Goal: Book appointment/travel/reservation

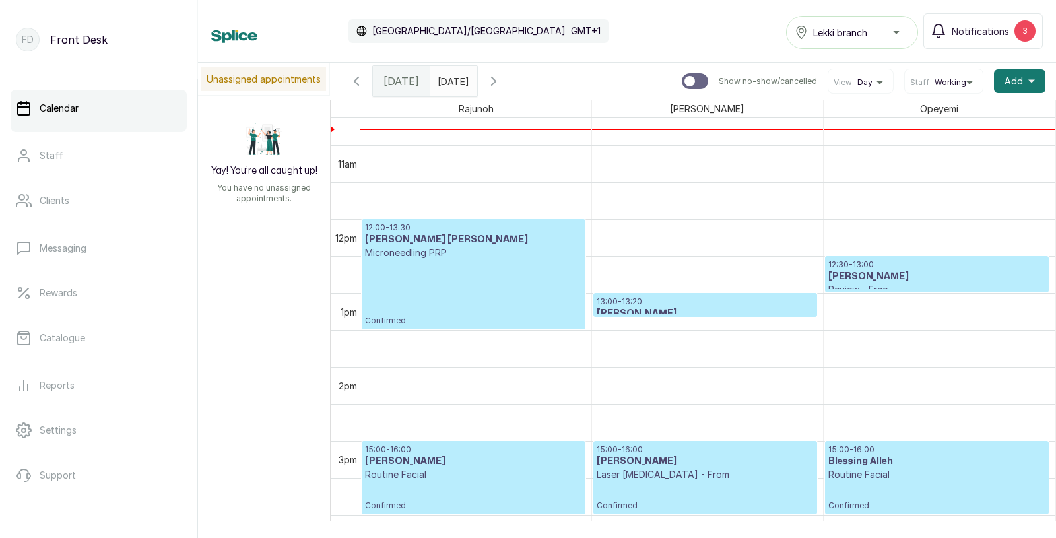
scroll to position [787, 0]
click at [999, 29] on span "Notifications" at bounding box center [979, 31] width 57 height 14
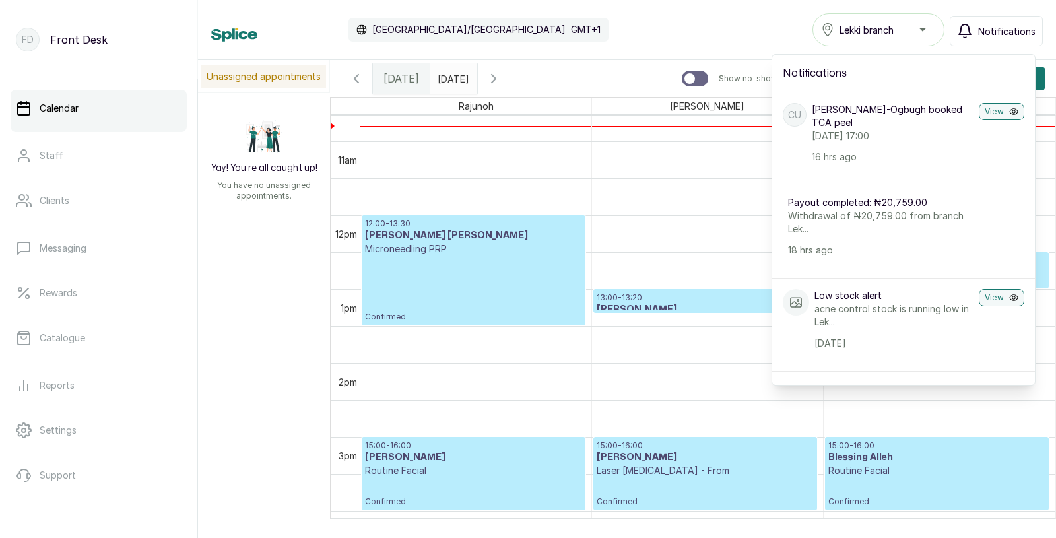
click at [451, 80] on input "text" at bounding box center [440, 75] width 21 height 22
type input "dd/MM/yyyy"
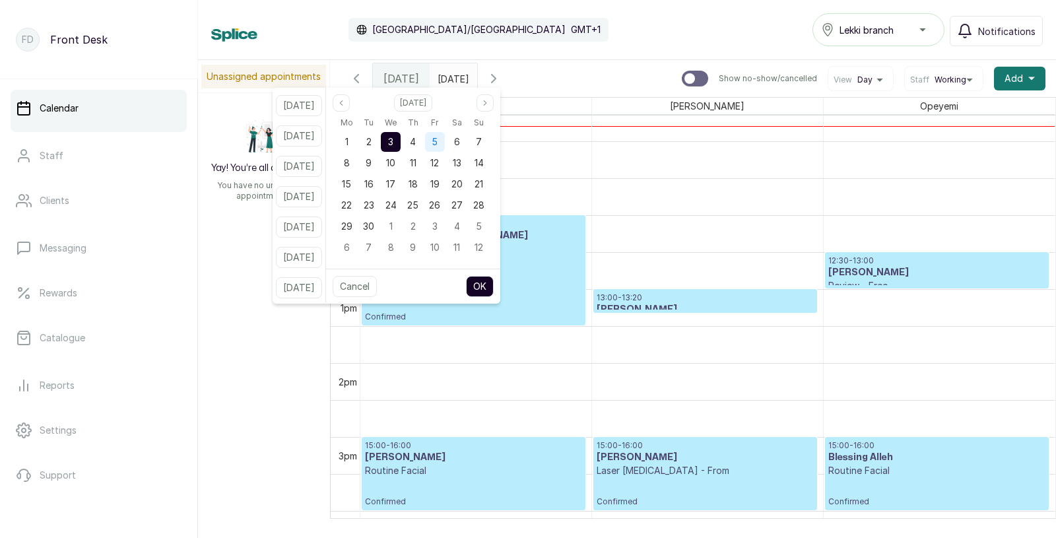
click at [437, 146] on span "5" at bounding box center [434, 141] width 6 height 11
click at [493, 282] on button "OK" at bounding box center [480, 286] width 28 height 21
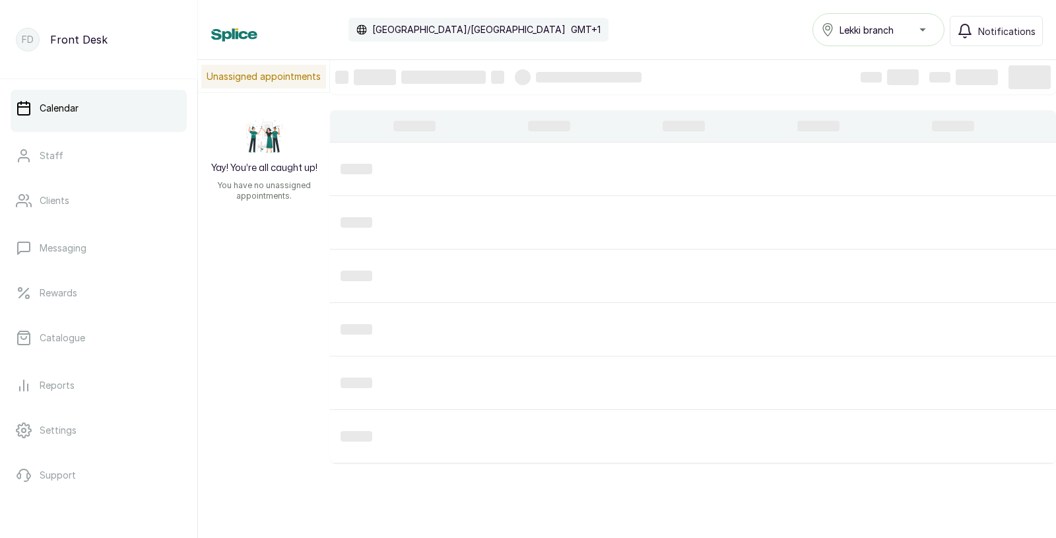
type input "[DATE]"
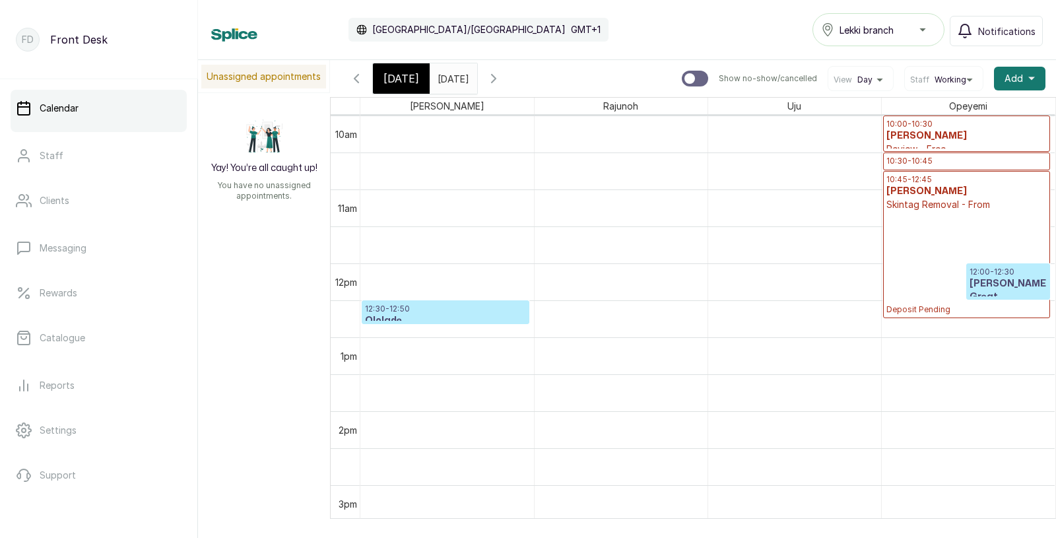
scroll to position [740, 0]
click at [999, 280] on h3 "[PERSON_NAME] Great" at bounding box center [1007, 289] width 77 height 26
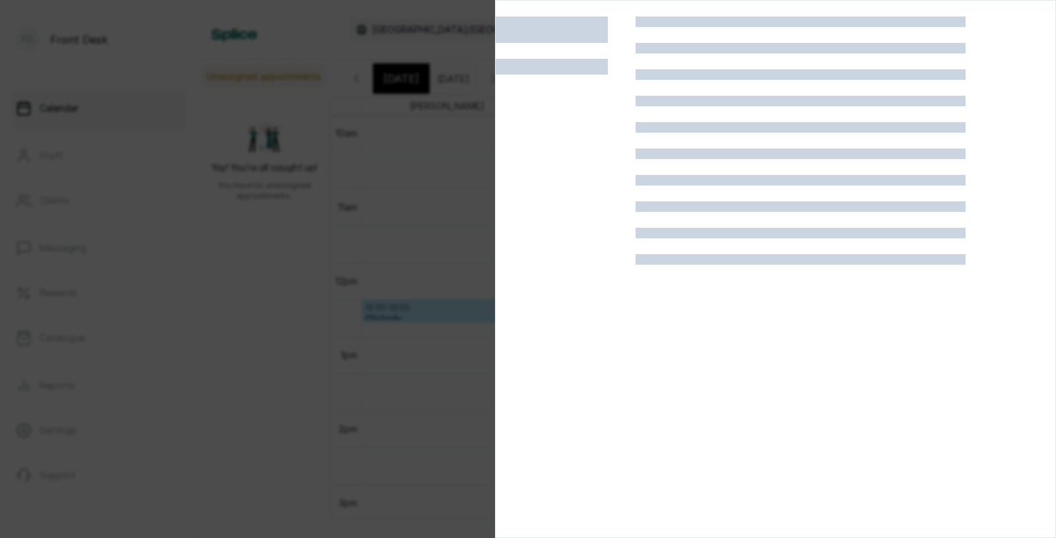
scroll to position [0, 0]
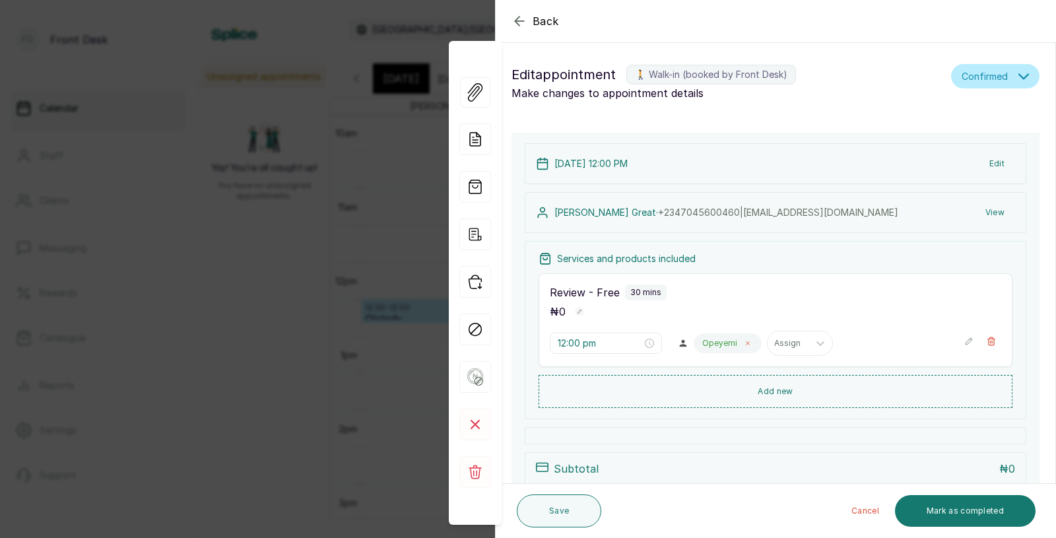
click at [744, 341] on icon at bounding box center [747, 343] width 7 height 7
click at [701, 346] on div at bounding box center [715, 343] width 28 height 12
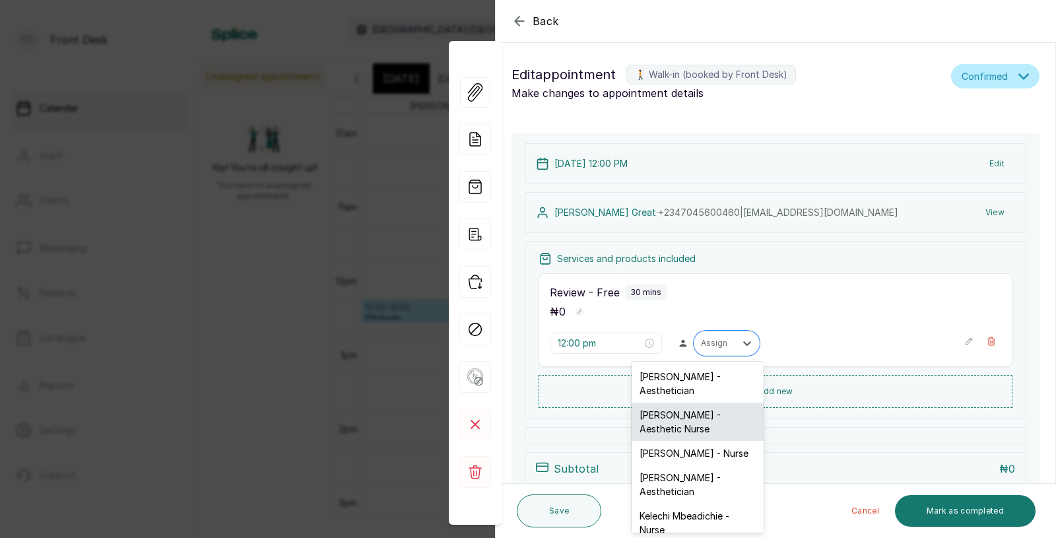
click at [673, 414] on div "[PERSON_NAME] - Aesthetic Nurse" at bounding box center [697, 421] width 132 height 38
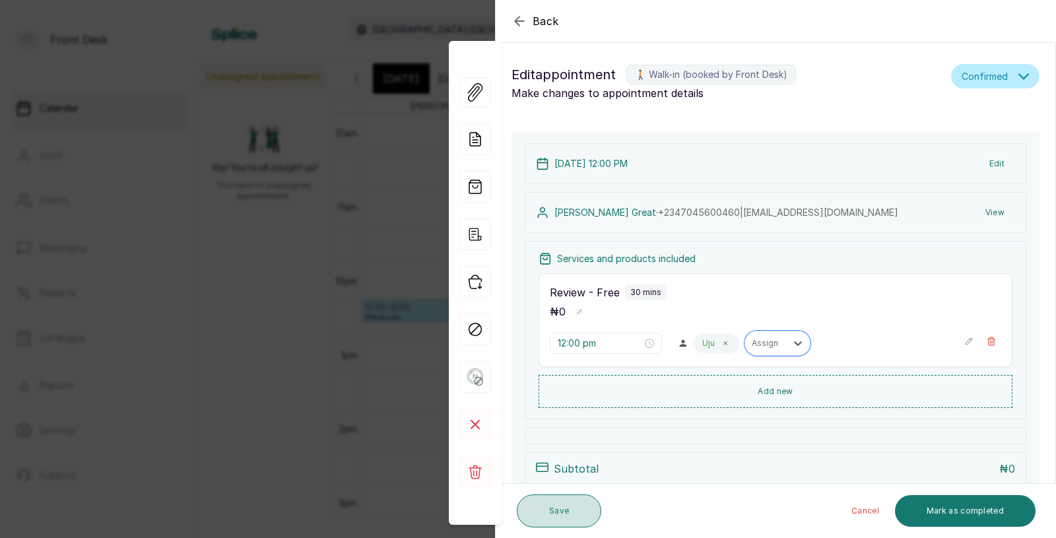
click at [563, 503] on button "Save" at bounding box center [559, 510] width 84 height 33
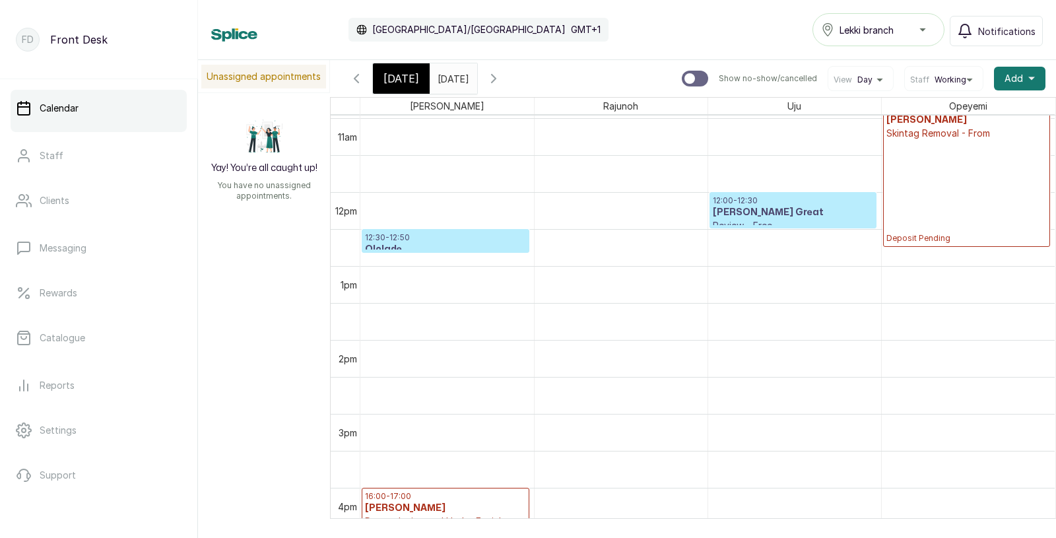
scroll to position [814, 0]
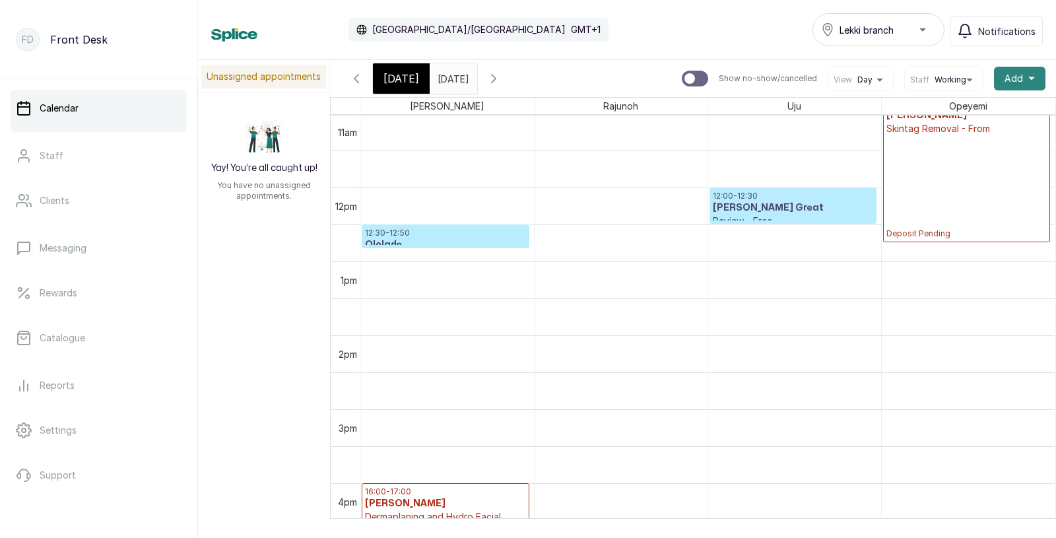
click at [1013, 77] on span "Add" at bounding box center [1013, 78] width 18 height 13
click at [955, 115] on span "Add Appointment" at bounding box center [971, 114] width 127 height 16
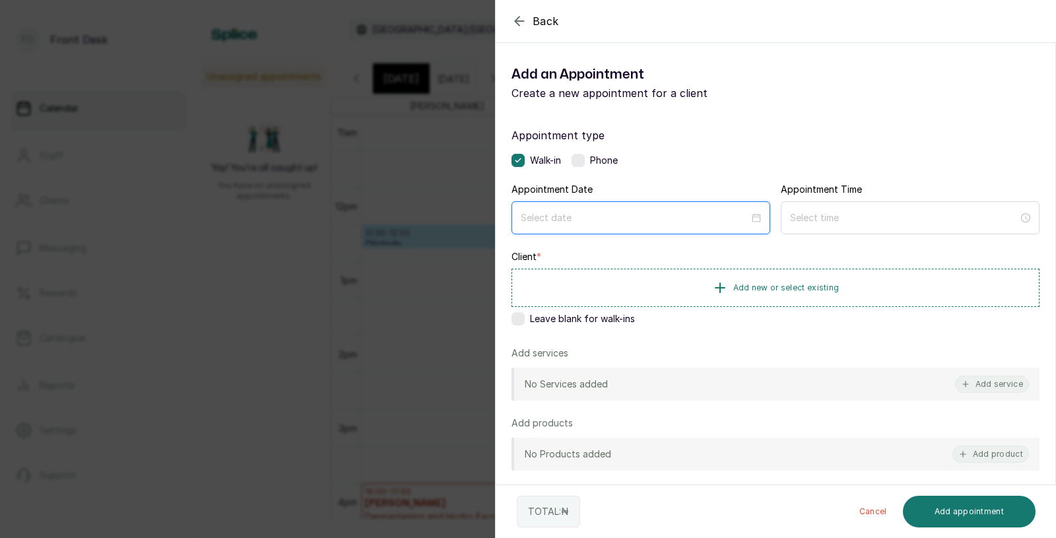
click at [579, 217] on input at bounding box center [635, 217] width 228 height 15
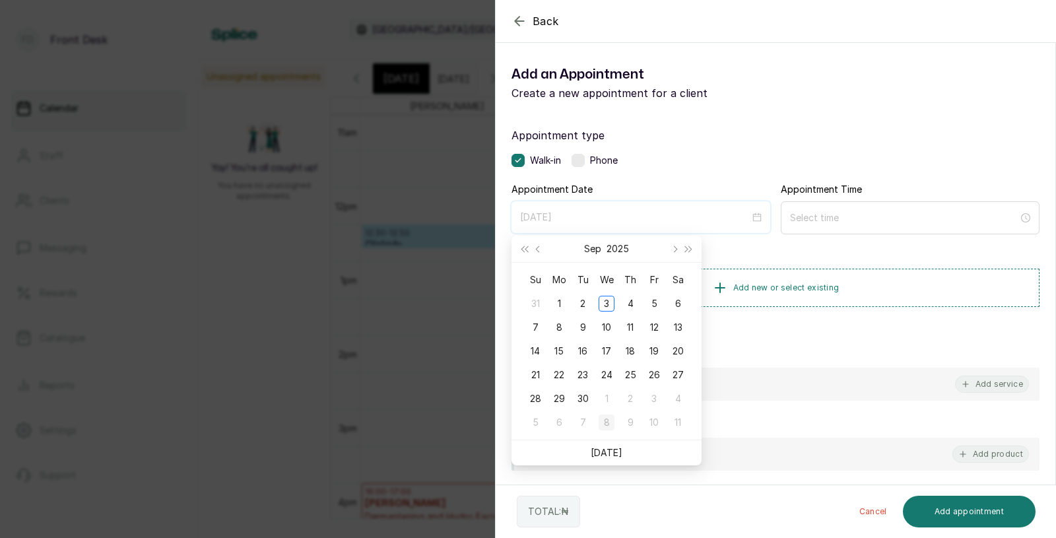
type input "[DATE]"
click at [656, 301] on div "5" at bounding box center [654, 304] width 16 height 16
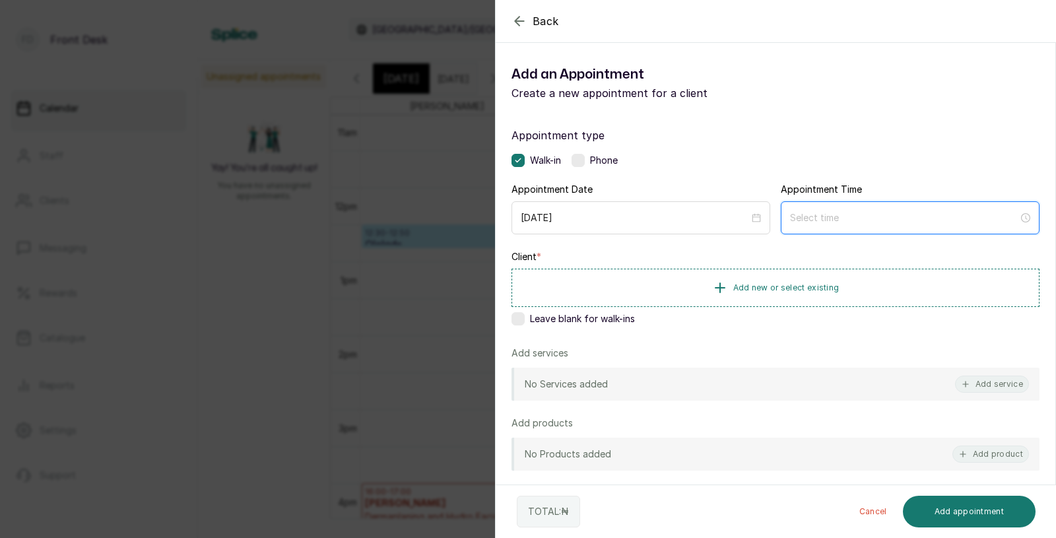
click at [837, 222] on input at bounding box center [904, 217] width 228 height 15
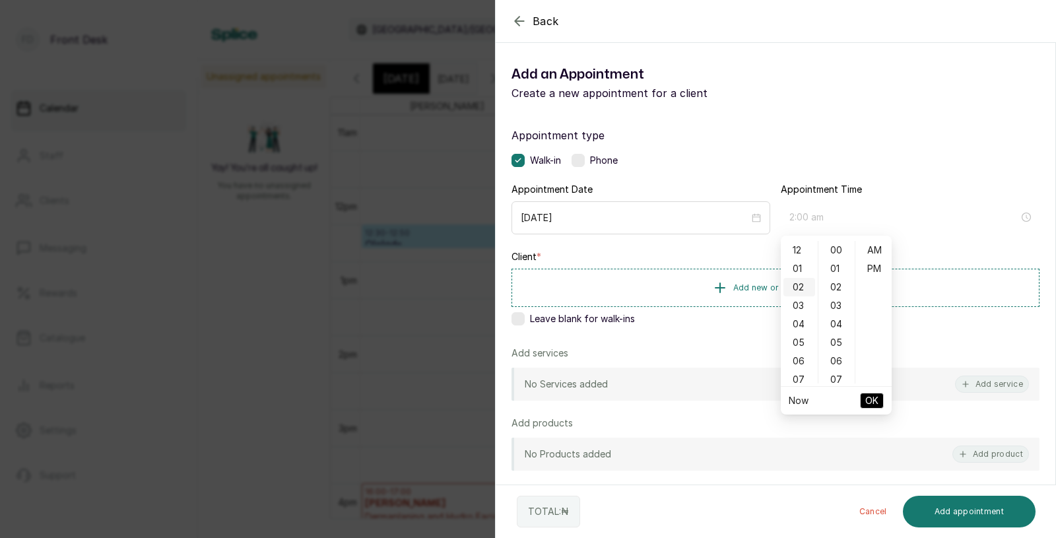
click at [798, 288] on div "02" at bounding box center [799, 287] width 32 height 18
type input "2:00 pm"
click at [881, 267] on div "PM" at bounding box center [874, 268] width 32 height 18
click at [868, 400] on span "OK" at bounding box center [871, 400] width 13 height 25
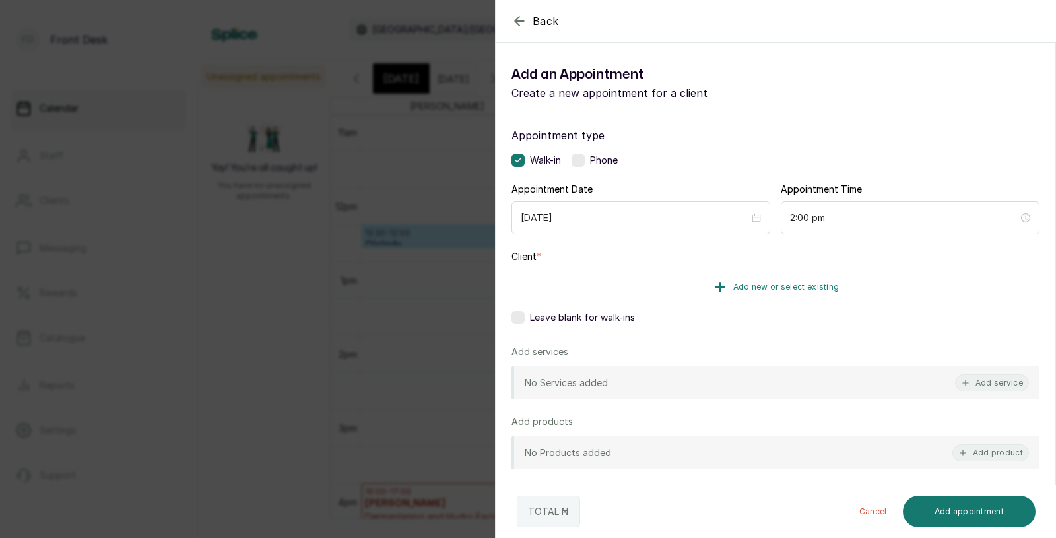
click at [783, 284] on span "Add new or select existing" at bounding box center [786, 287] width 106 height 11
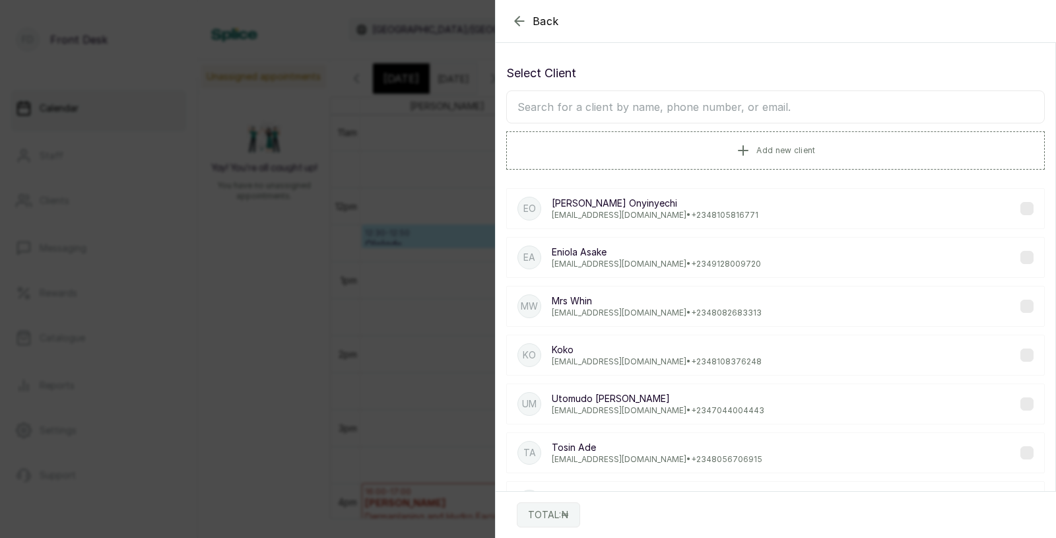
click at [699, 110] on input "text" at bounding box center [775, 106] width 538 height 33
type input "hau"
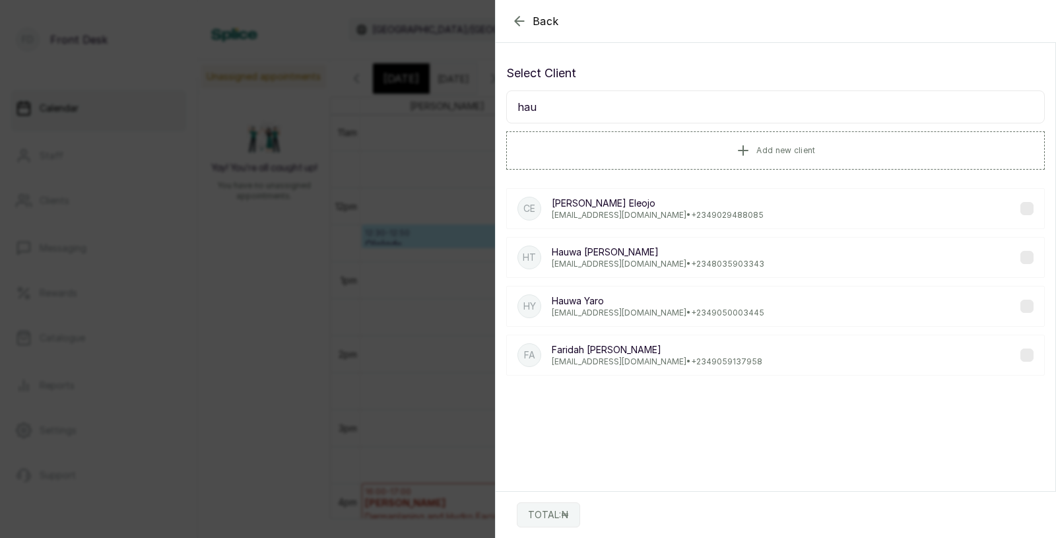
click at [616, 308] on p "[EMAIL_ADDRESS][DOMAIN_NAME] • [PHONE_NUMBER]" at bounding box center [658, 312] width 212 height 11
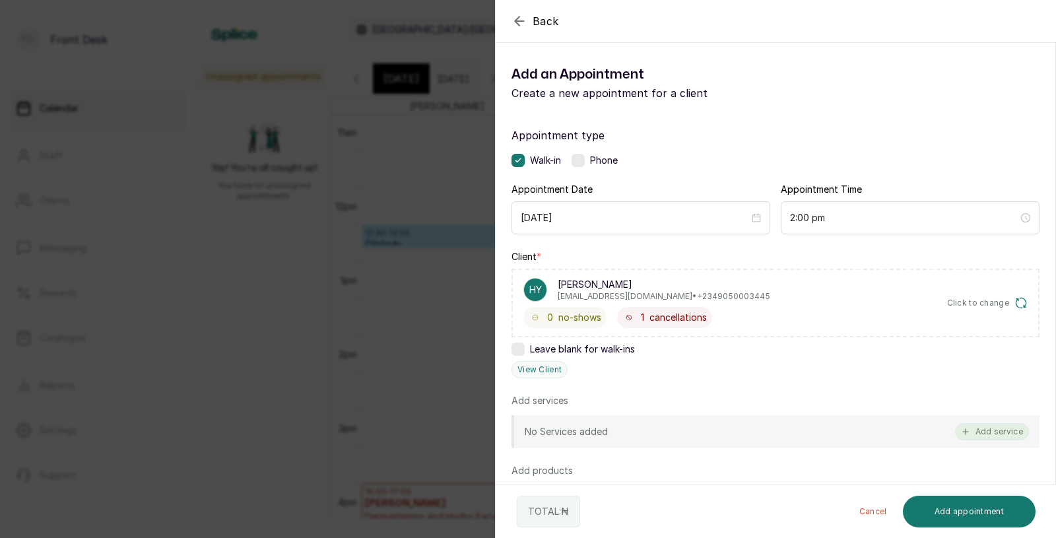
click at [1007, 429] on button "Add service" at bounding box center [992, 431] width 74 height 17
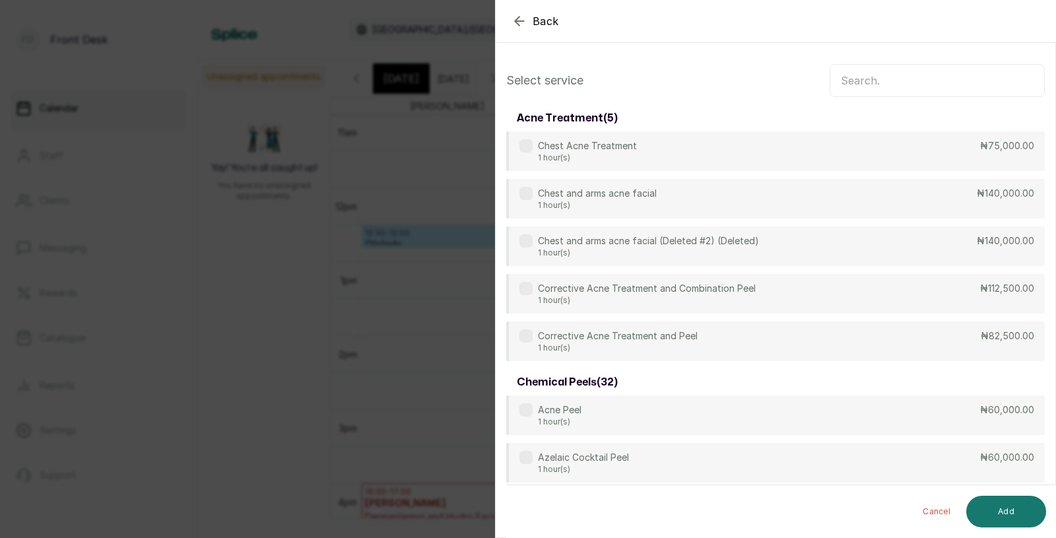
click at [928, 84] on input "text" at bounding box center [936, 80] width 215 height 33
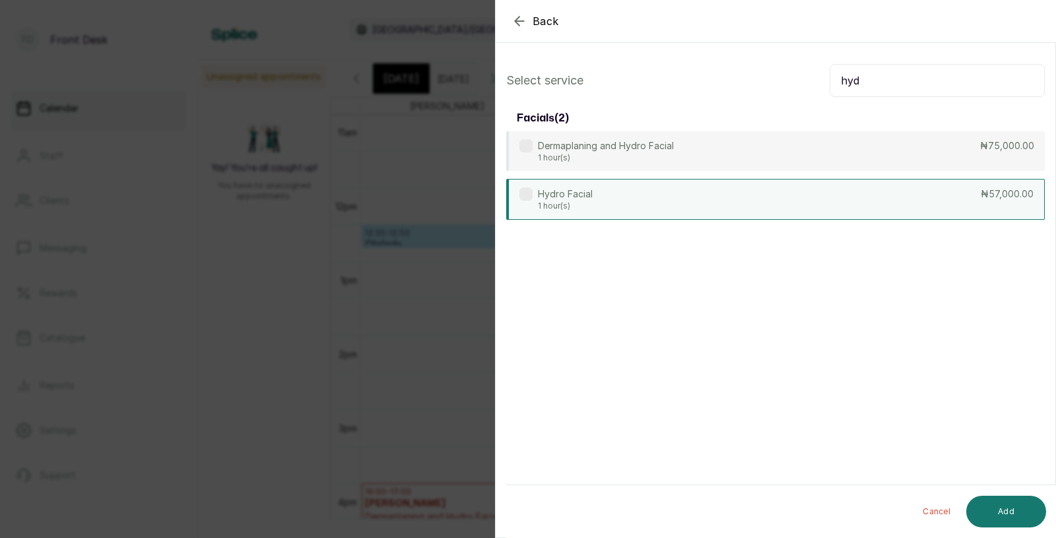
type input "hyd"
click at [703, 191] on div "Hydro Facial 1 hour(s) ₦57,000.00" at bounding box center [775, 199] width 538 height 41
click at [999, 503] on button "Add" at bounding box center [1006, 511] width 80 height 32
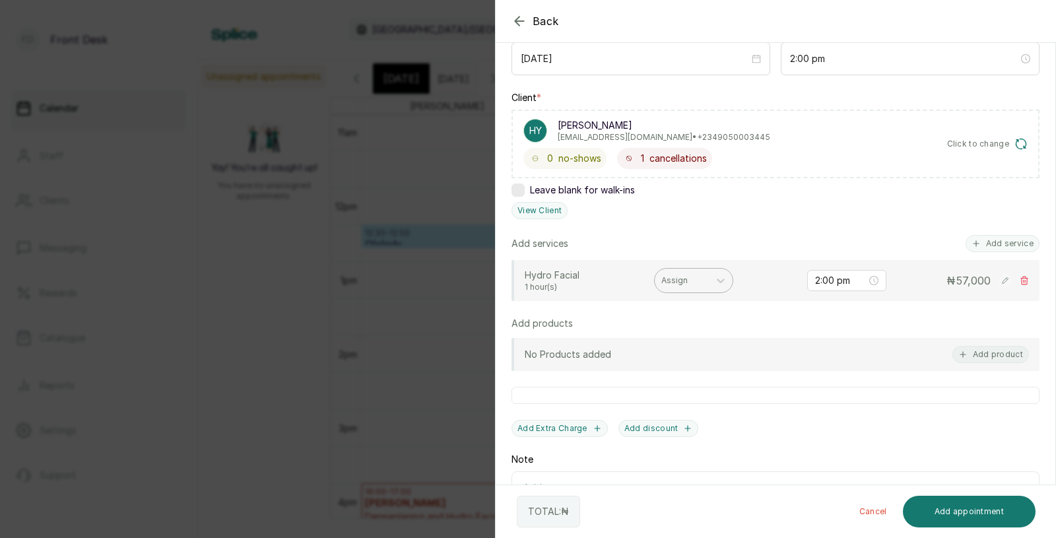
click at [677, 282] on div at bounding box center [681, 280] width 41 height 12
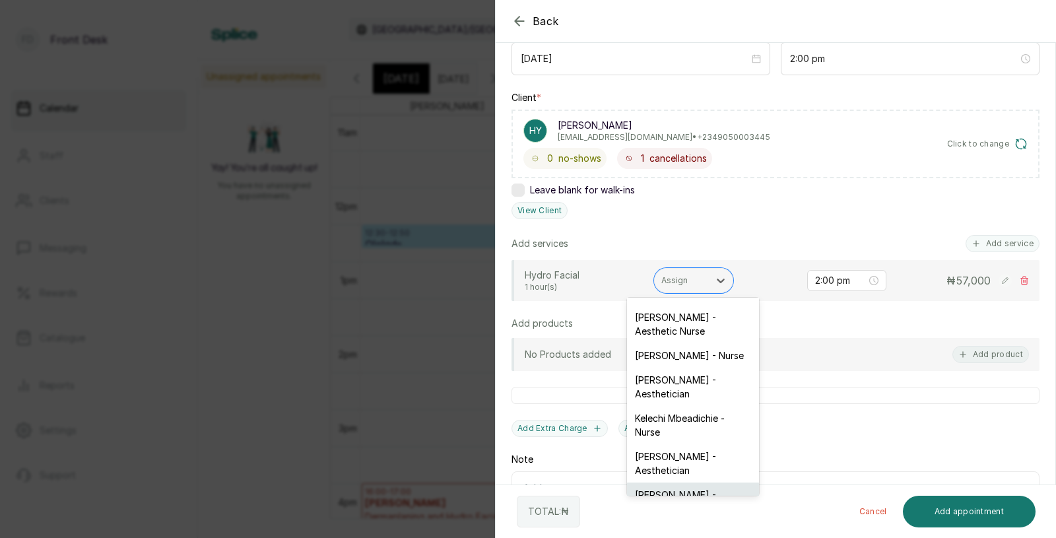
click at [658, 482] on div "[PERSON_NAME] - Aesthetician" at bounding box center [693, 501] width 132 height 38
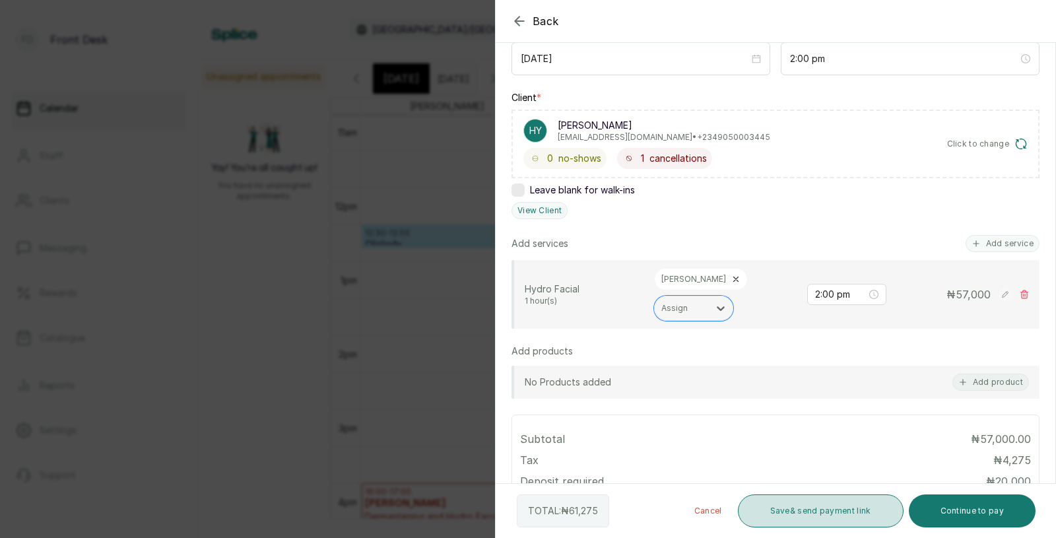
click at [836, 507] on button "Save & send payment link" at bounding box center [821, 510] width 166 height 33
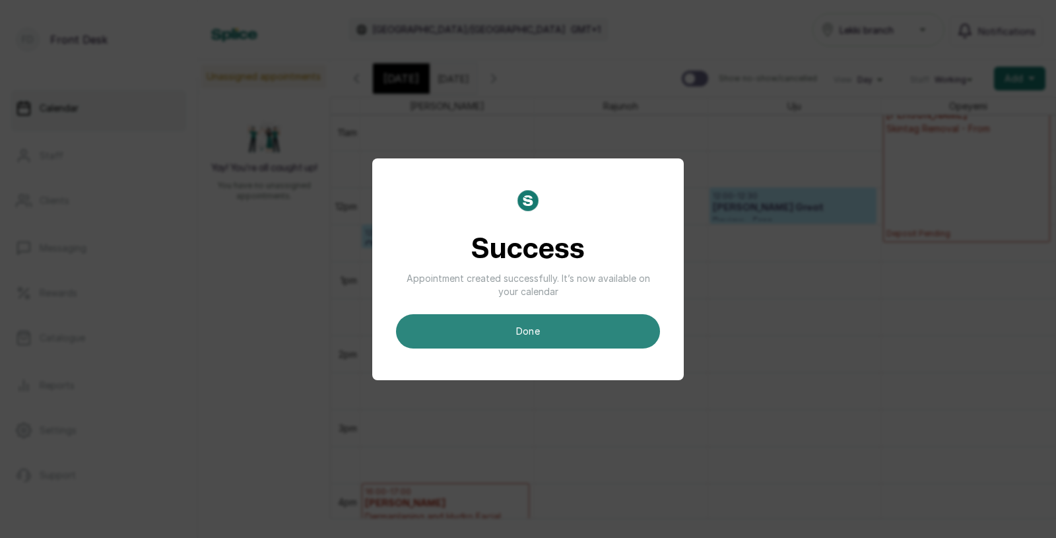
click at [565, 334] on button "done" at bounding box center [528, 331] width 264 height 34
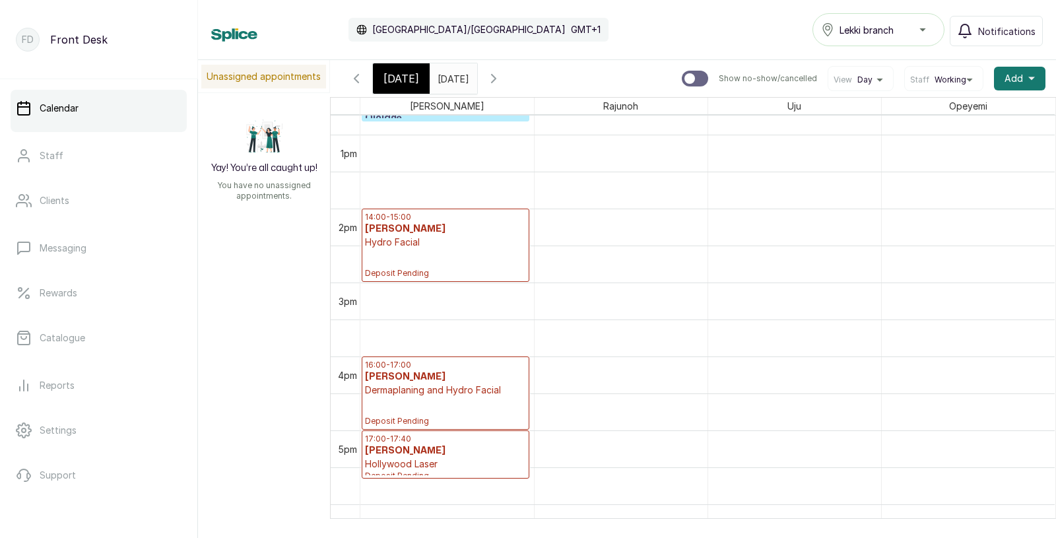
scroll to position [941, 0]
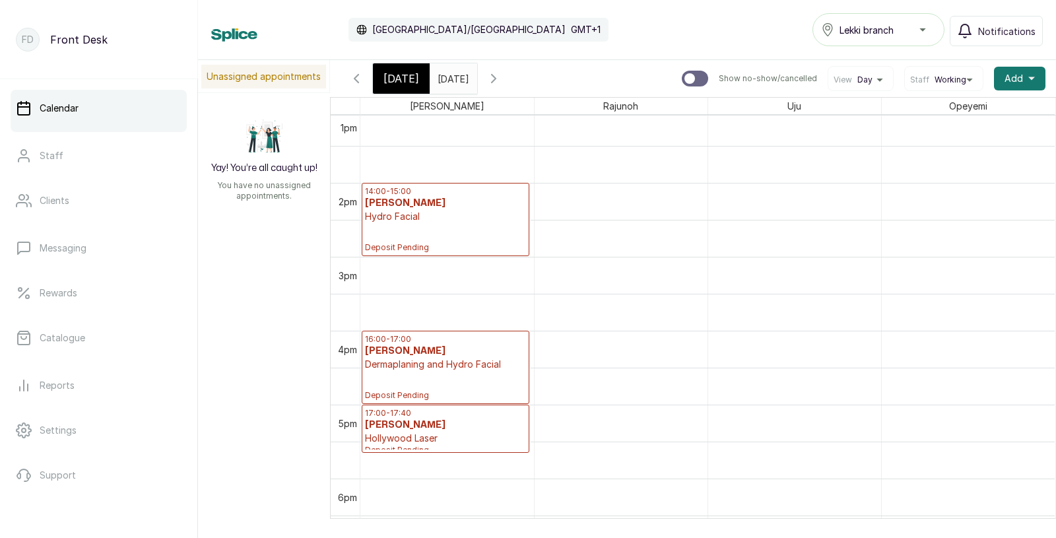
click at [405, 80] on span "[DATE]" at bounding box center [401, 79] width 36 height 16
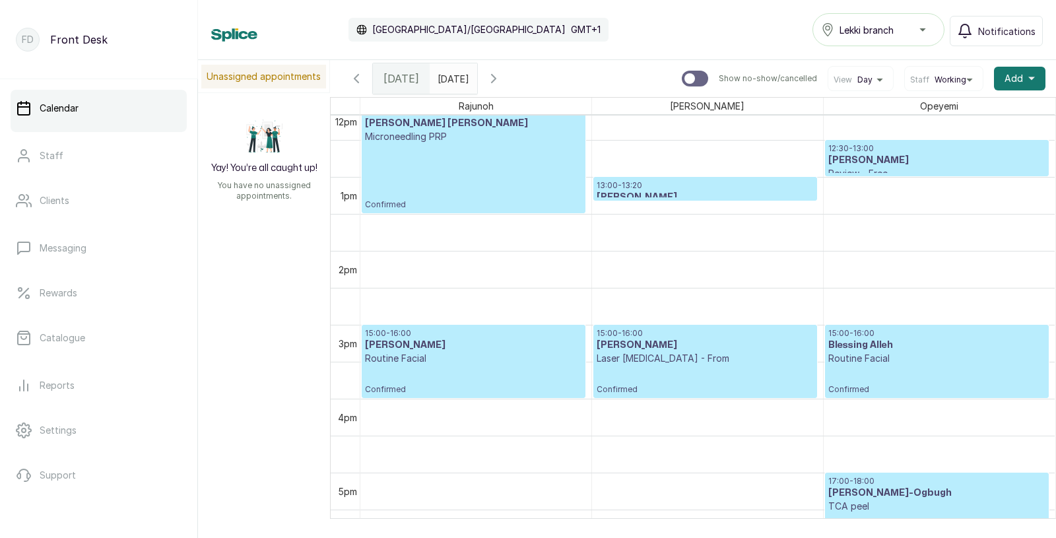
scroll to position [935, 0]
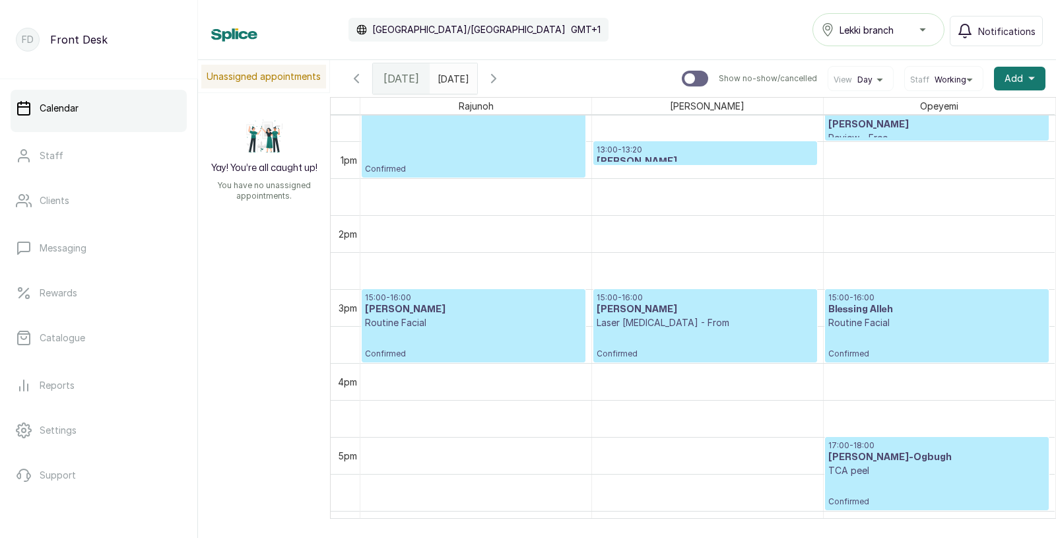
click at [357, 79] on icon "button" at bounding box center [356, 79] width 16 height 16
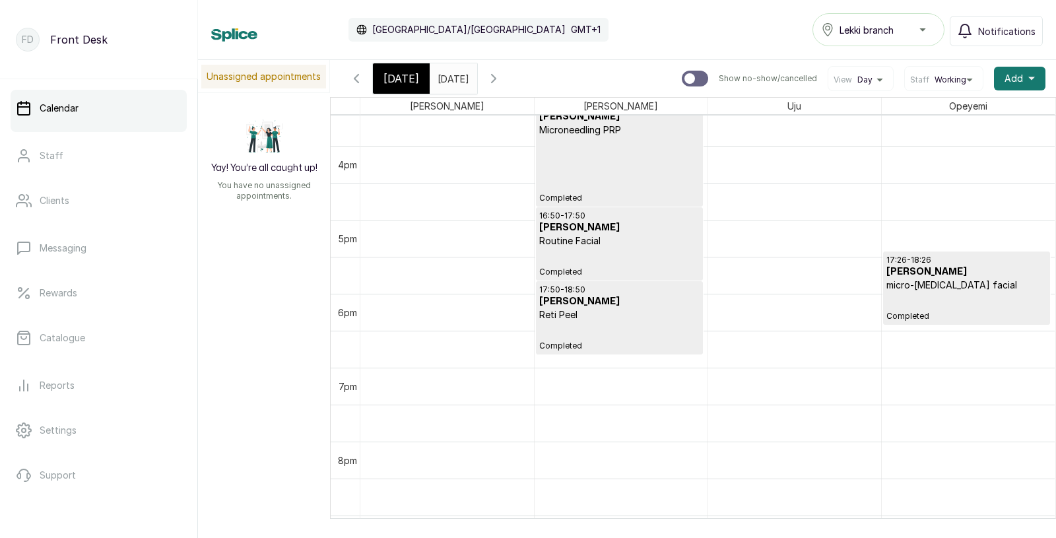
scroll to position [1208, 0]
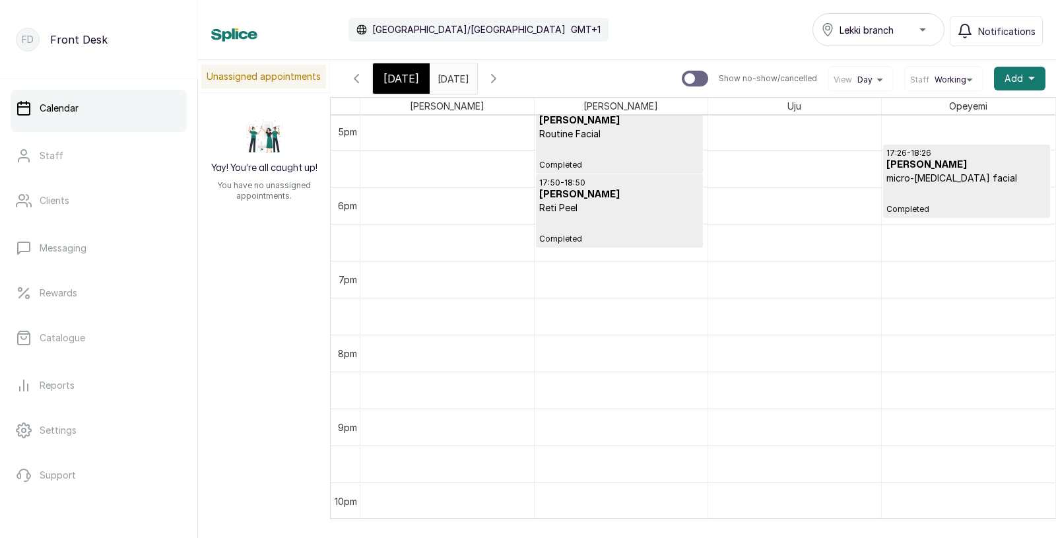
click at [354, 74] on icon "button" at bounding box center [356, 79] width 16 height 16
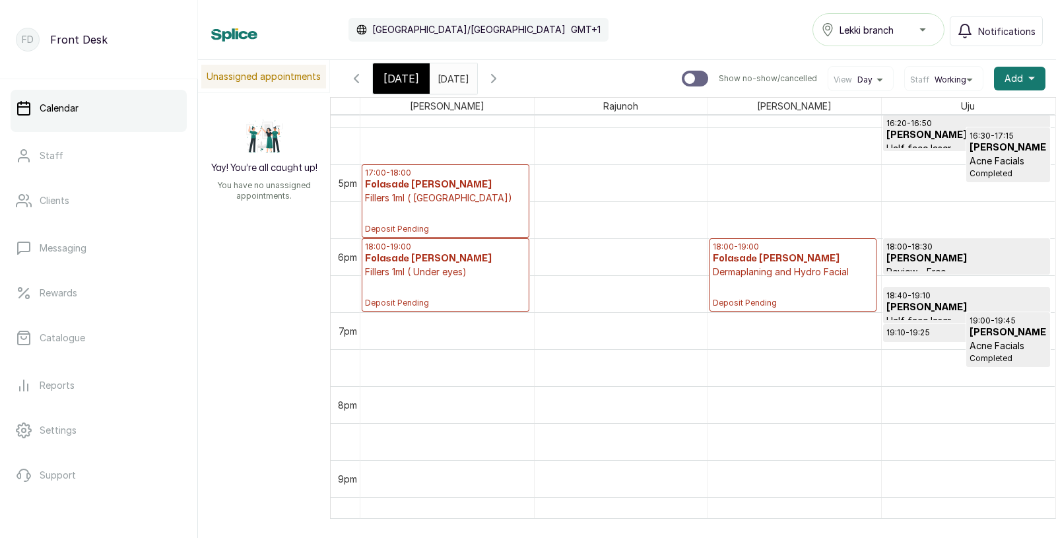
click at [776, 270] on p "Dermaplaning and Hydro Facial" at bounding box center [793, 271] width 160 height 13
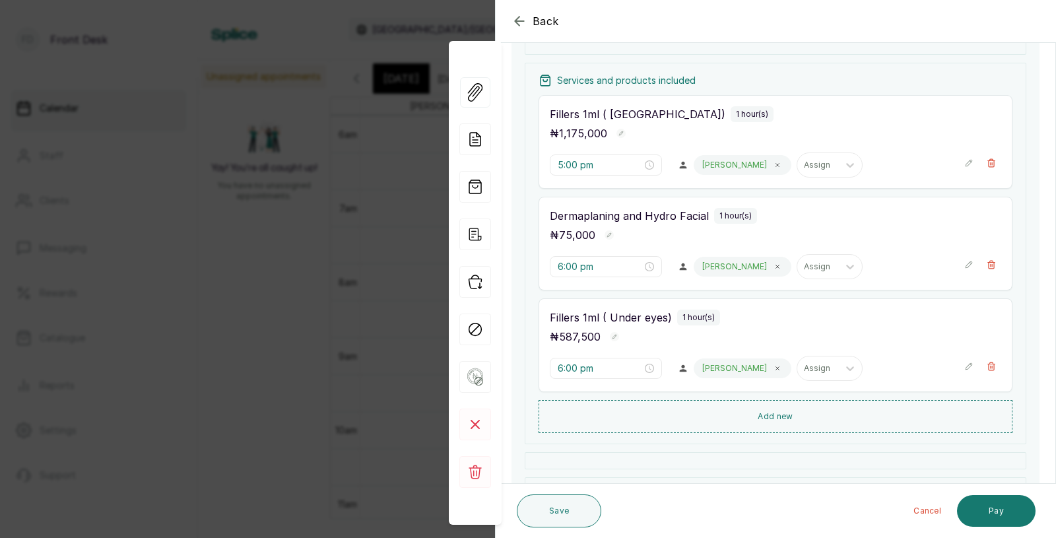
click at [319, 231] on div "Back Appointment Details Edit appointment 🚶 Walk-in (booked by Front Desk) Make…" at bounding box center [528, 269] width 1056 height 538
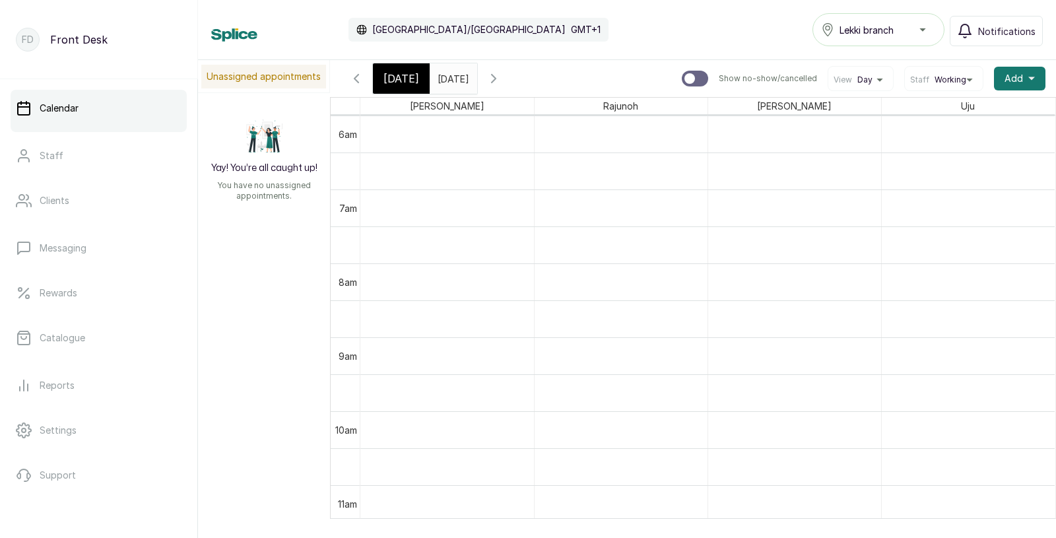
click at [444, 82] on input "[DATE]" at bounding box center [440, 75] width 21 height 22
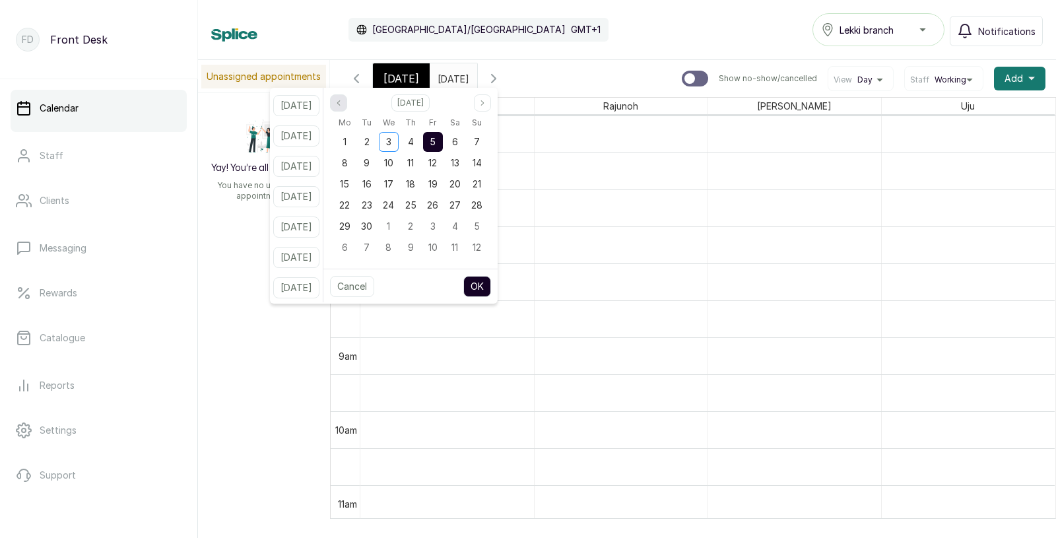
click at [342, 103] on icon "page previous" at bounding box center [338, 103] width 8 height 8
click at [461, 224] on span "30" at bounding box center [454, 225] width 11 height 11
click at [491, 282] on button "OK" at bounding box center [477, 286] width 28 height 21
type input "[DATE]"
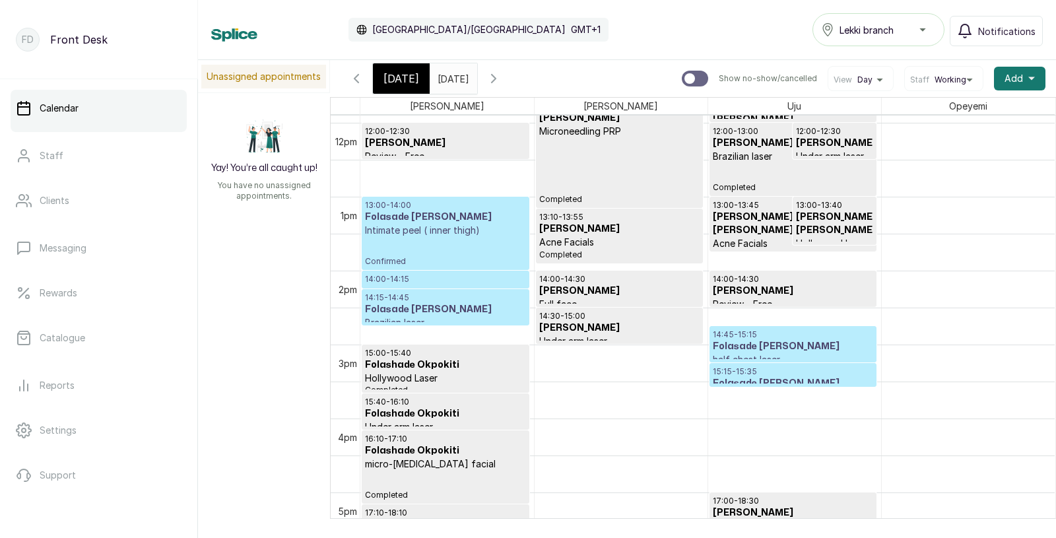
click at [424, 260] on span "Confirmed" at bounding box center [445, 261] width 161 height 11
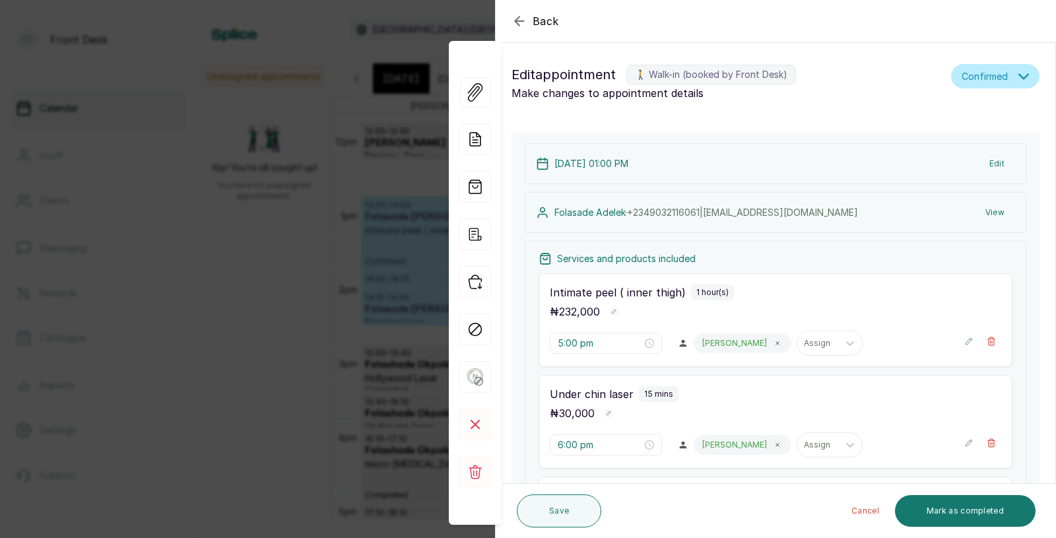
type input "1:00 pm"
type input "2:00 pm"
type input "2:15 pm"
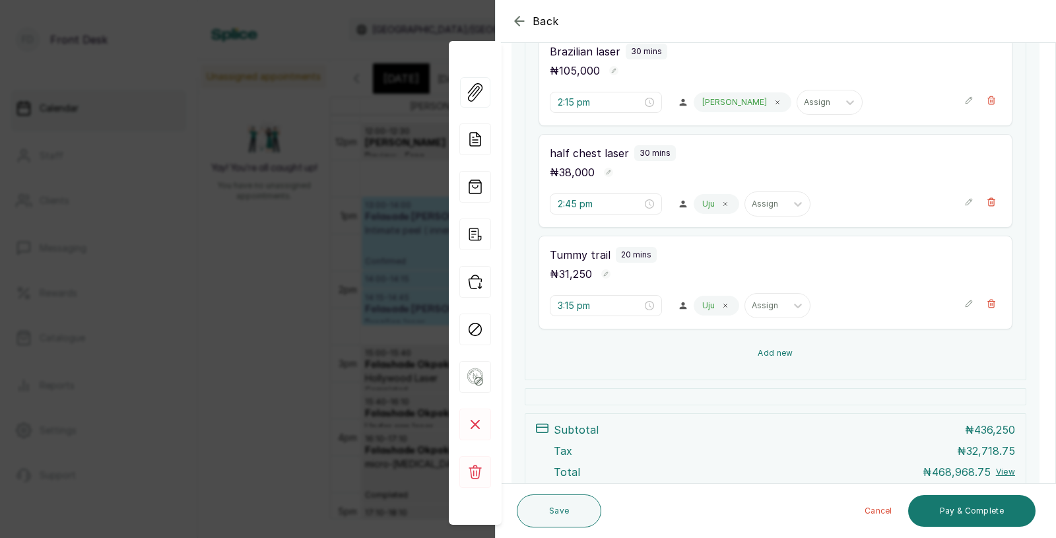
click at [760, 347] on button "Add new" at bounding box center [775, 353] width 474 height 32
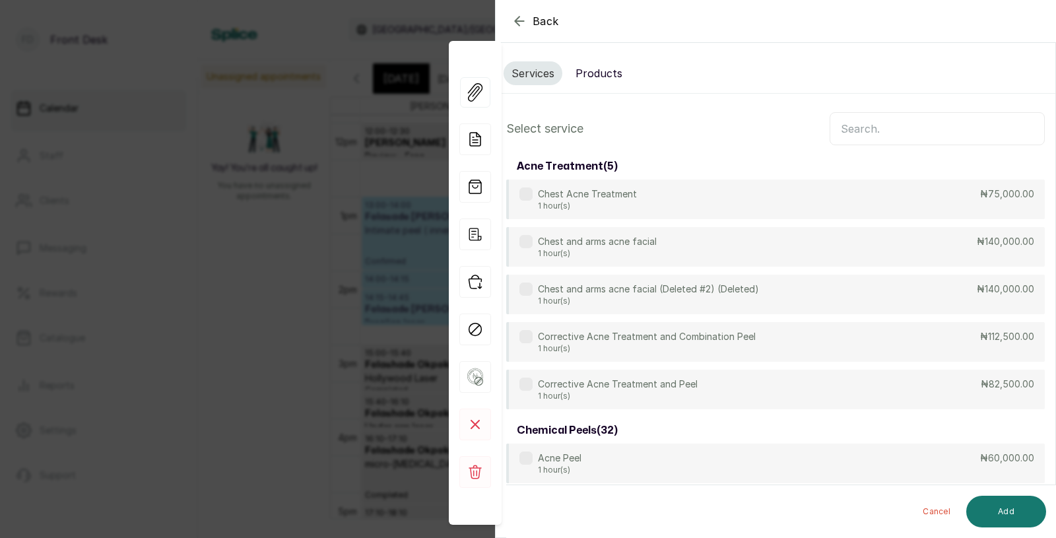
click at [592, 67] on button "Products" at bounding box center [598, 73] width 63 height 24
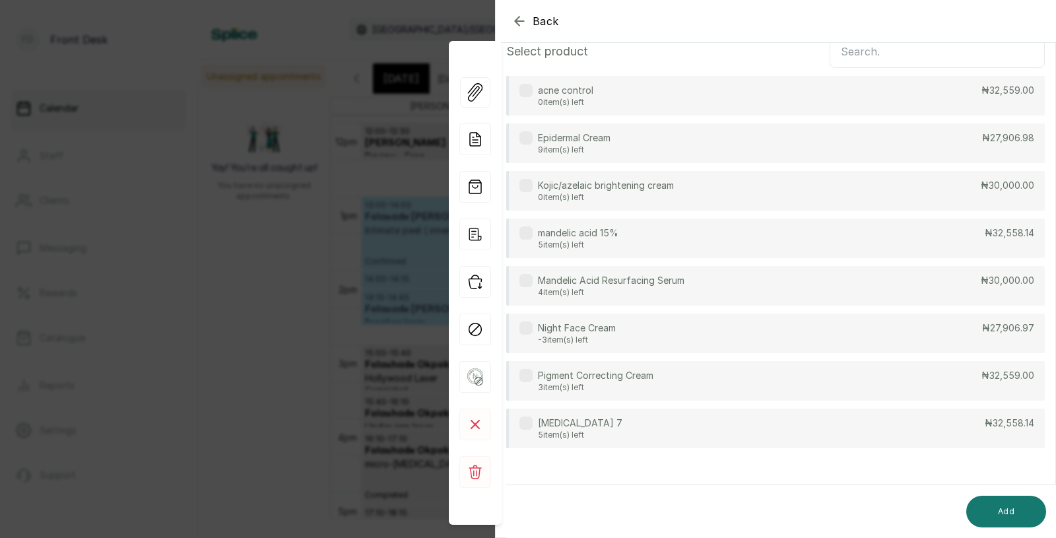
click at [577, 420] on p "[MEDICAL_DATA] 7" at bounding box center [580, 422] width 84 height 13
click at [1009, 505] on button "Add" at bounding box center [1006, 511] width 80 height 32
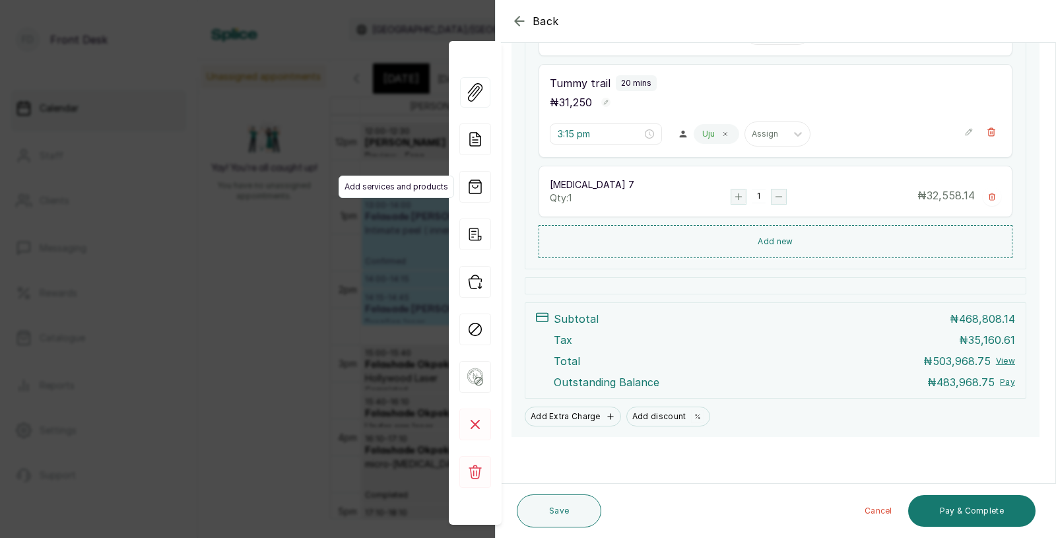
scroll to position [669, 0]
click at [324, 251] on div "Back Appointment Details Edit appointment 🚶 Walk-in (booked by Front Desk) Make…" at bounding box center [528, 269] width 1056 height 538
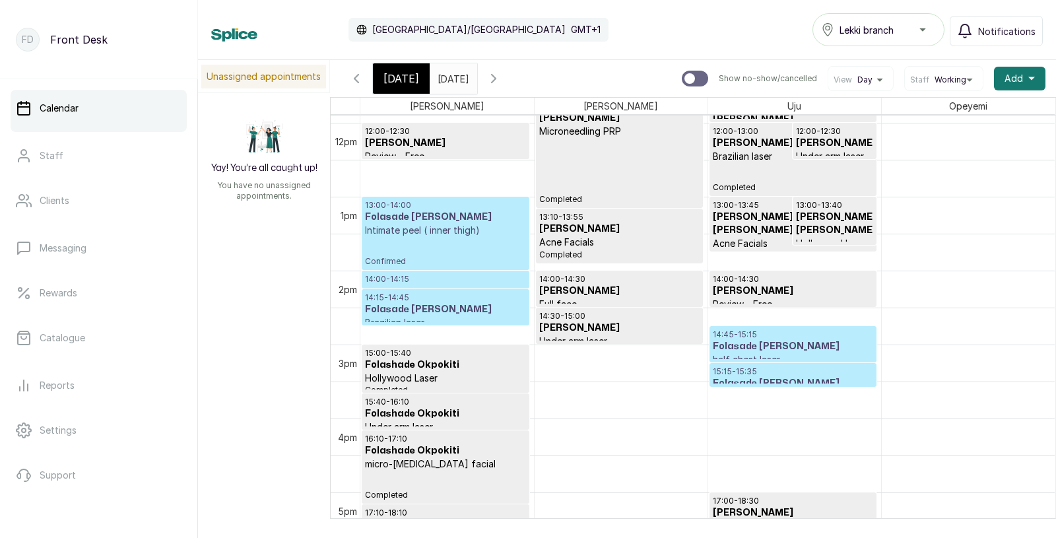
click at [451, 77] on input "[DATE]" at bounding box center [440, 75] width 21 height 22
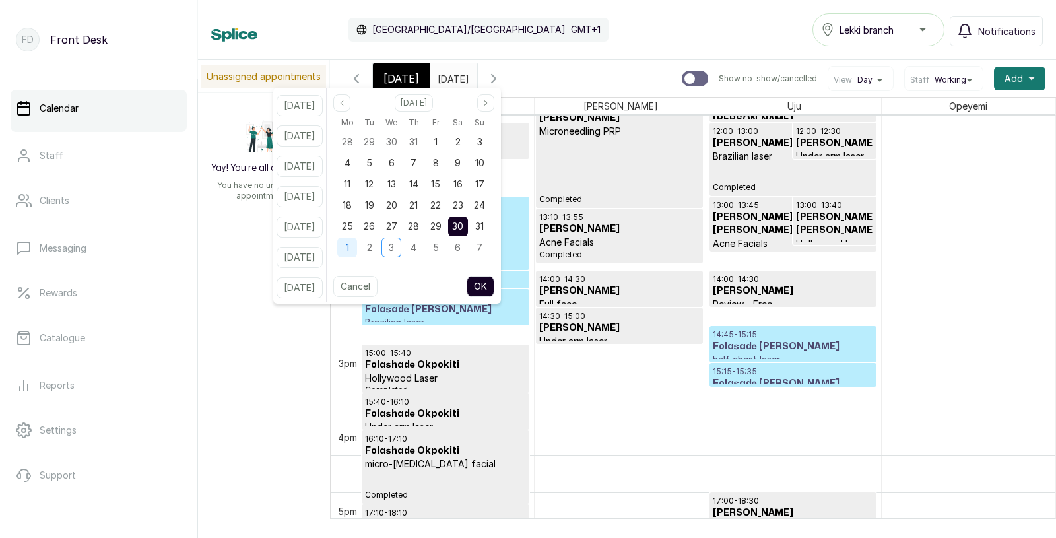
click at [357, 240] on div "1" at bounding box center [347, 248] width 20 height 20
click at [494, 287] on button "OK" at bounding box center [480, 286] width 28 height 21
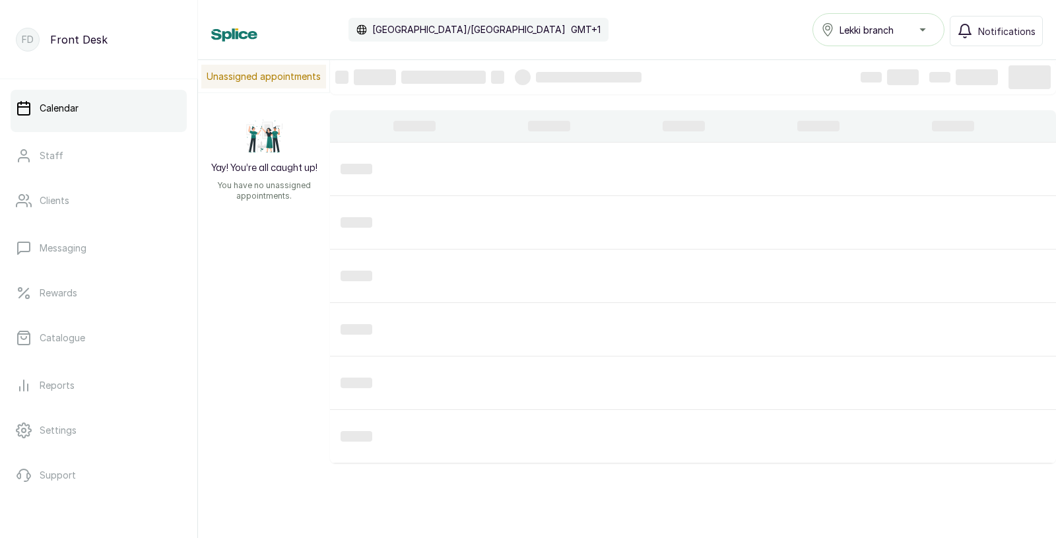
type input "[DATE]"
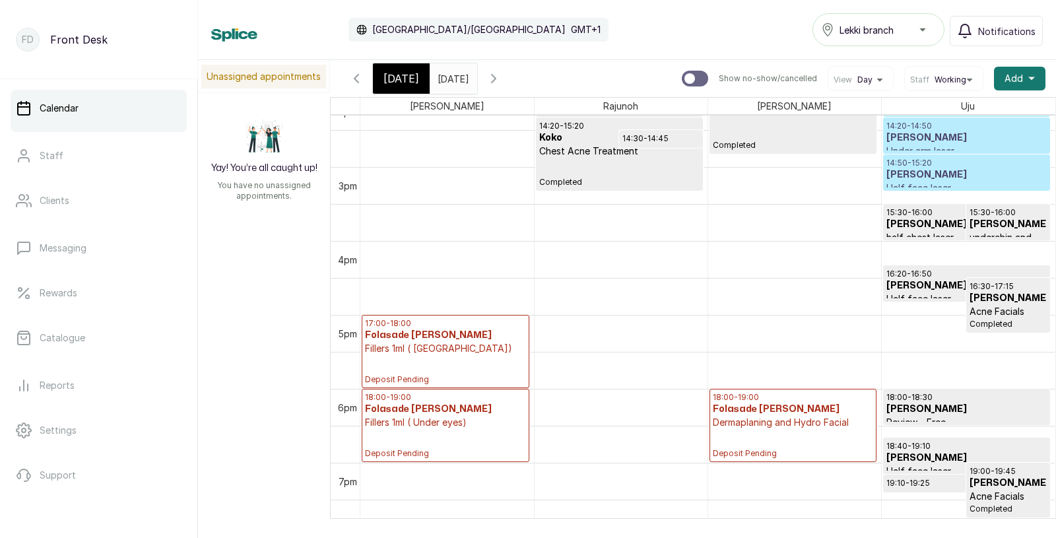
scroll to position [1169, 0]
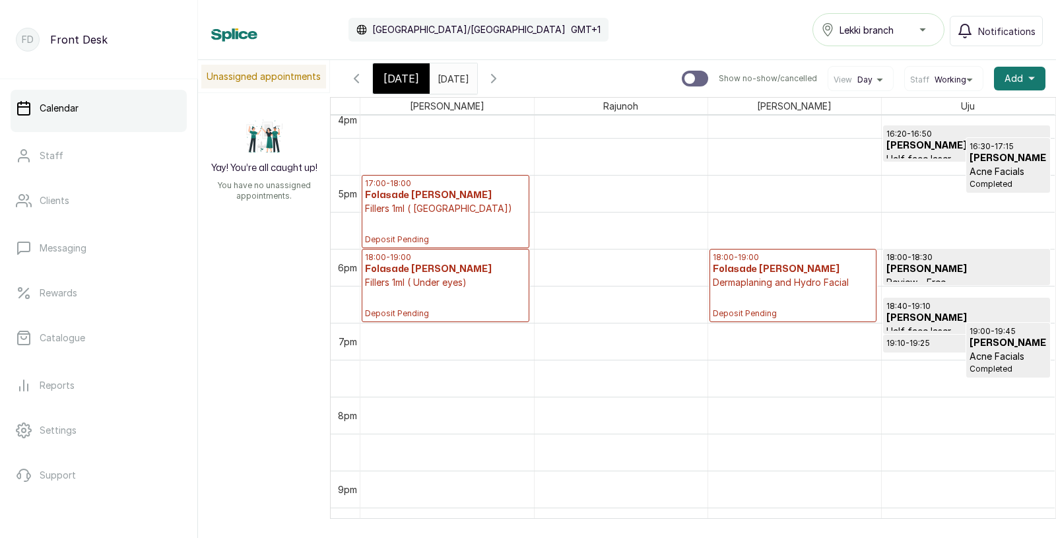
click at [420, 214] on p "Fillers 1ml ( [GEOGRAPHIC_DATA])" at bounding box center [445, 208] width 161 height 13
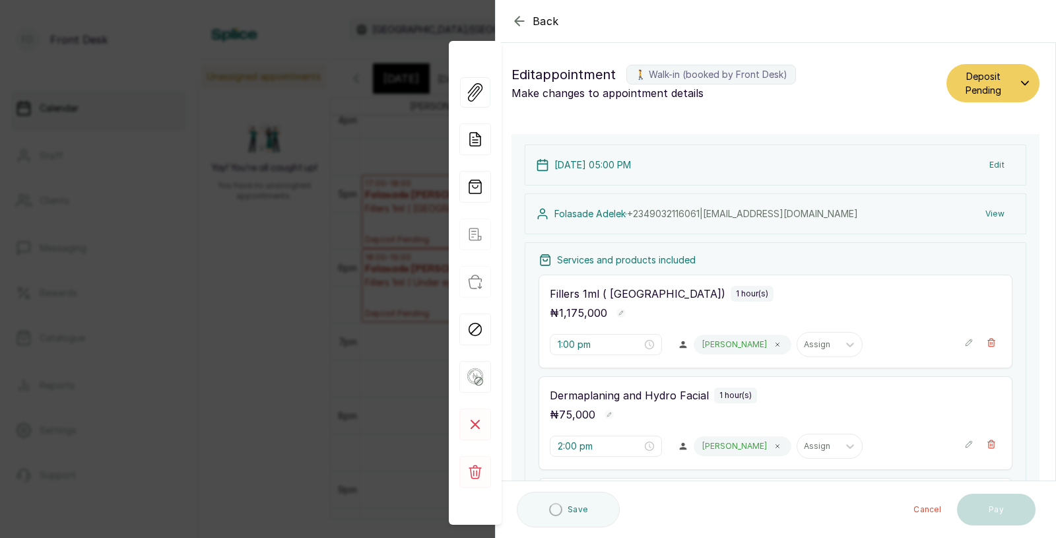
type input "5:00 pm"
type input "6:00 pm"
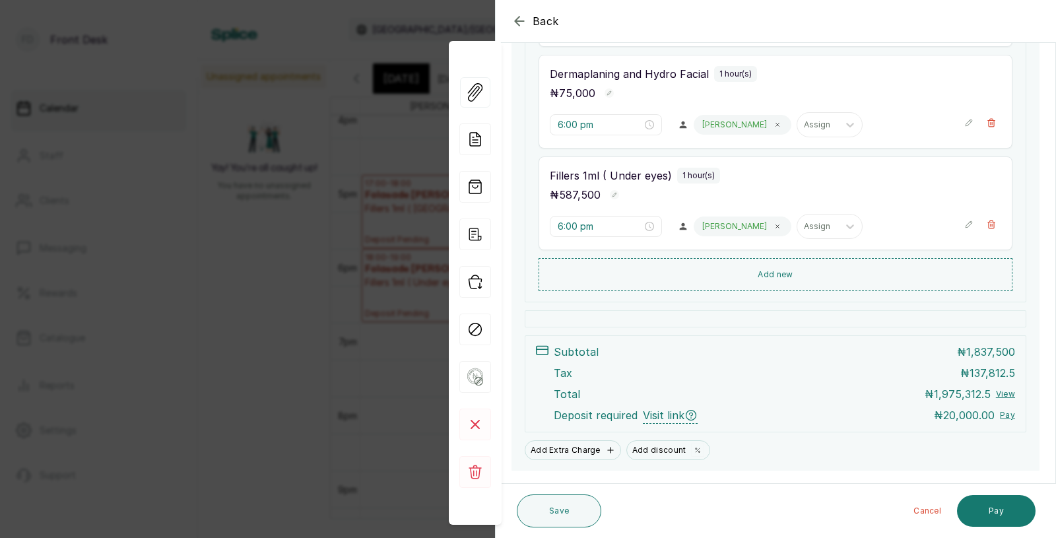
click at [296, 296] on div "Back Appointment Details Edit appointment 🚶 Walk-in (booked by Front Desk) Make…" at bounding box center [528, 269] width 1056 height 538
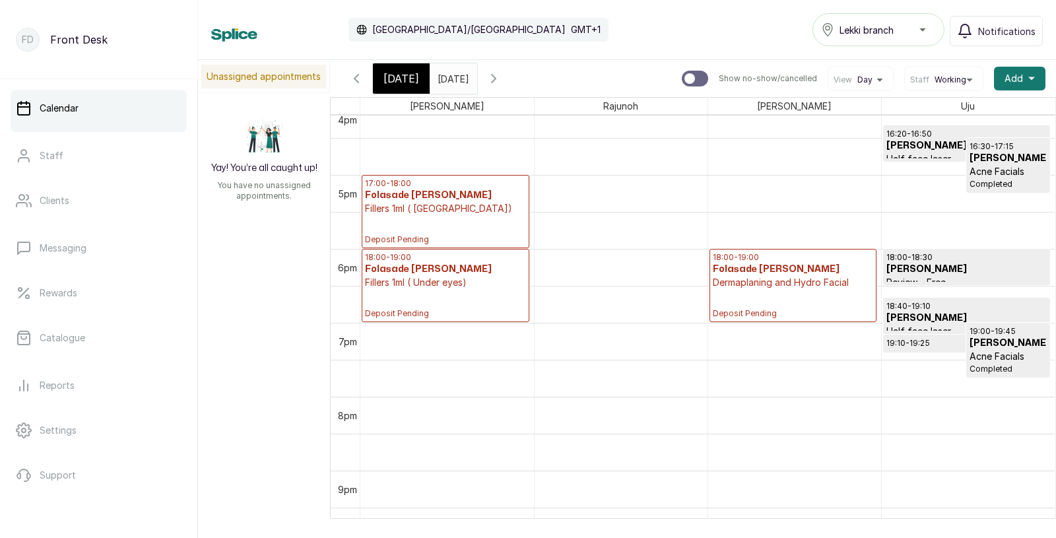
click at [446, 76] on input "[DATE]" at bounding box center [440, 75] width 21 height 22
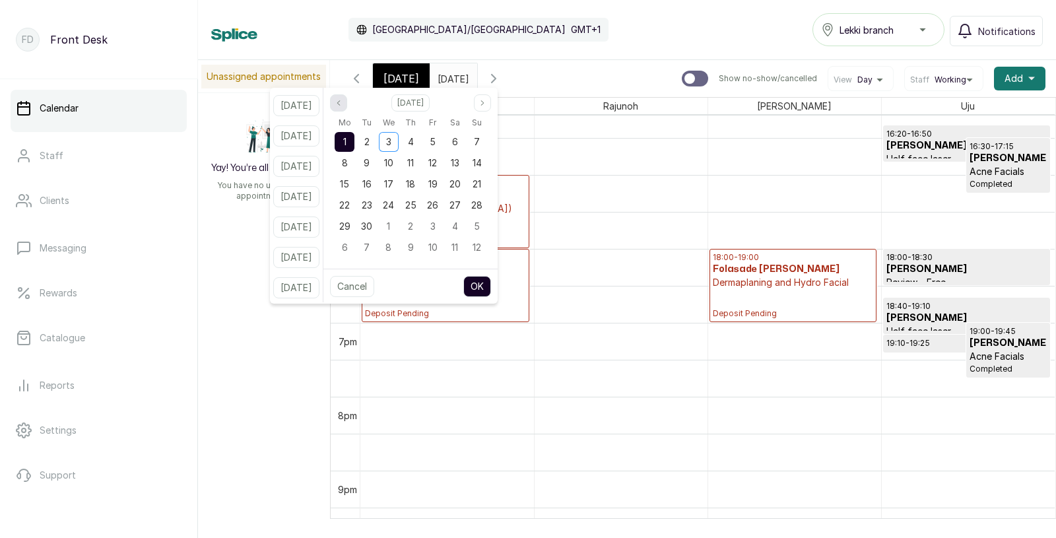
click at [342, 102] on icon "page previous" at bounding box center [338, 103] width 8 height 8
click at [464, 227] on div "30" at bounding box center [455, 226] width 20 height 20
click at [491, 283] on button "OK" at bounding box center [477, 286] width 28 height 21
type input "[DATE]"
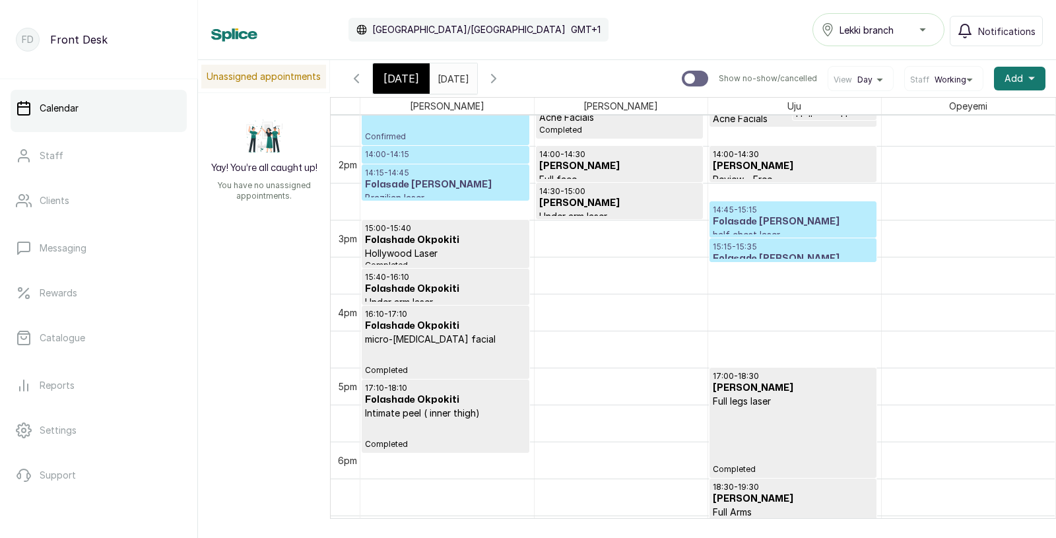
click at [448, 168] on p "14:15 - 14:45" at bounding box center [445, 173] width 161 height 11
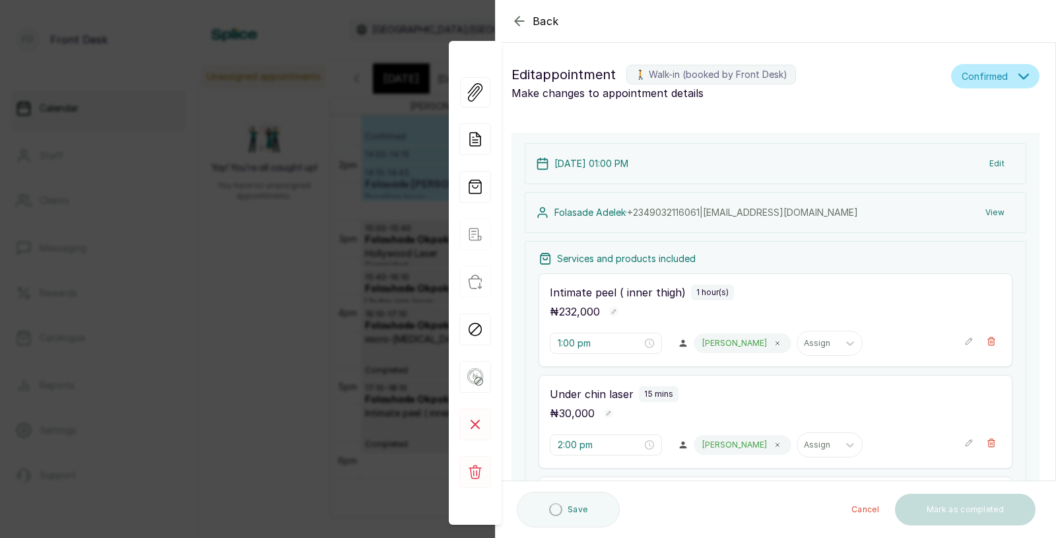
type input "1:00 pm"
type input "2:00 pm"
type input "2:15 pm"
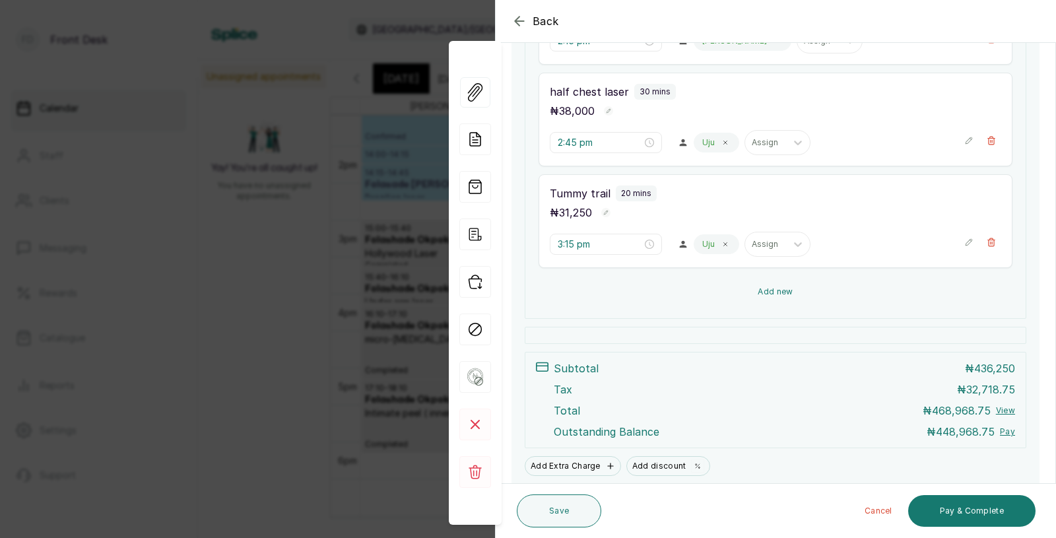
click at [779, 289] on button "Add new" at bounding box center [775, 292] width 474 height 32
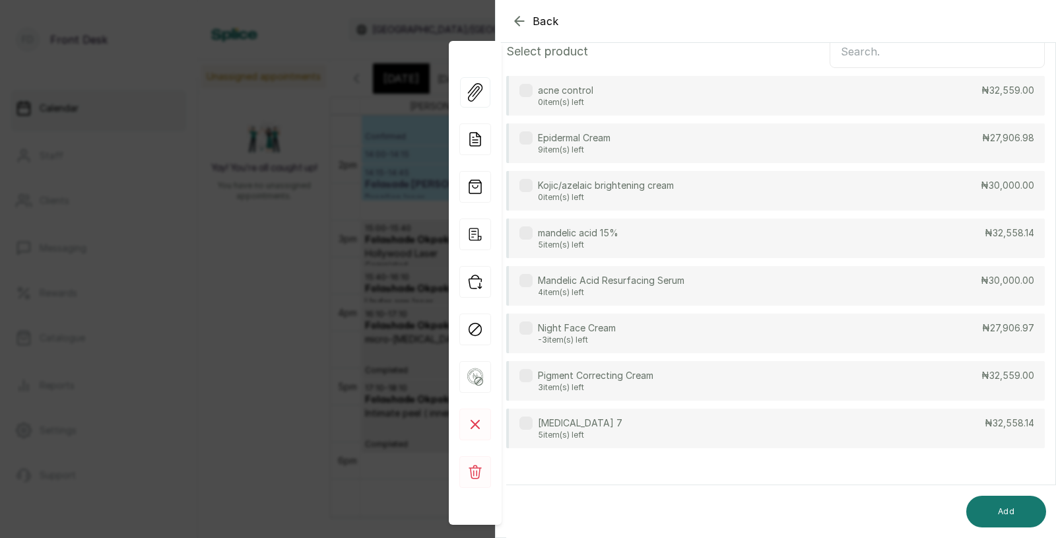
click at [582, 428] on p "[MEDICAL_DATA] 7" at bounding box center [580, 422] width 84 height 13
click at [1004, 508] on button "Add" at bounding box center [1006, 511] width 80 height 32
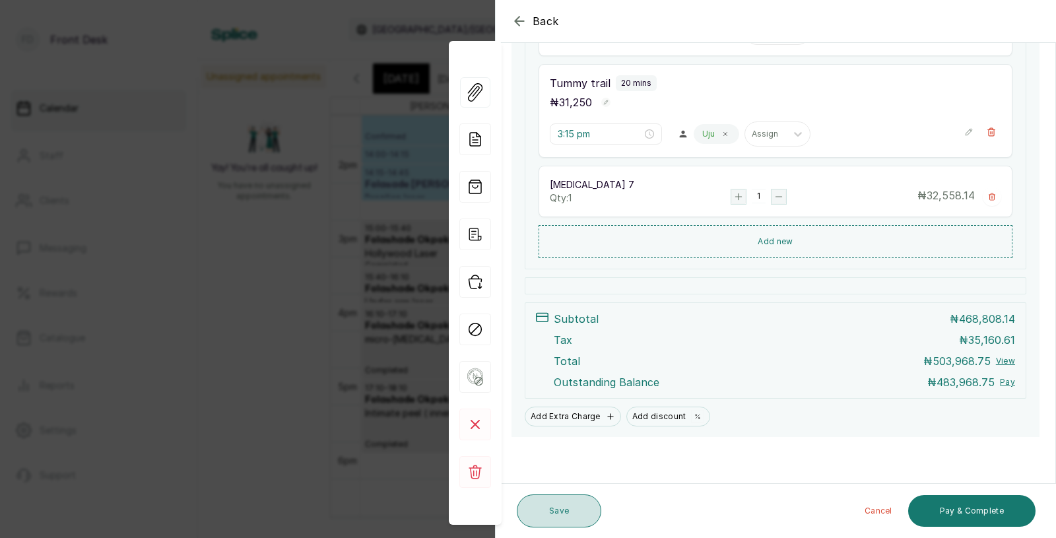
click at [558, 509] on button "Save" at bounding box center [559, 510] width 84 height 33
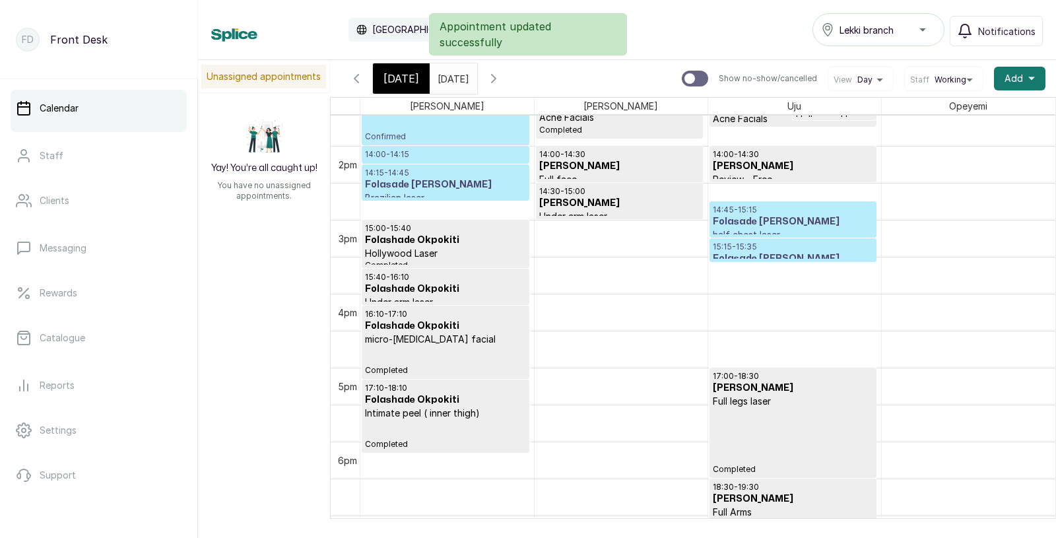
click at [451, 79] on input "[DATE]" at bounding box center [440, 75] width 21 height 22
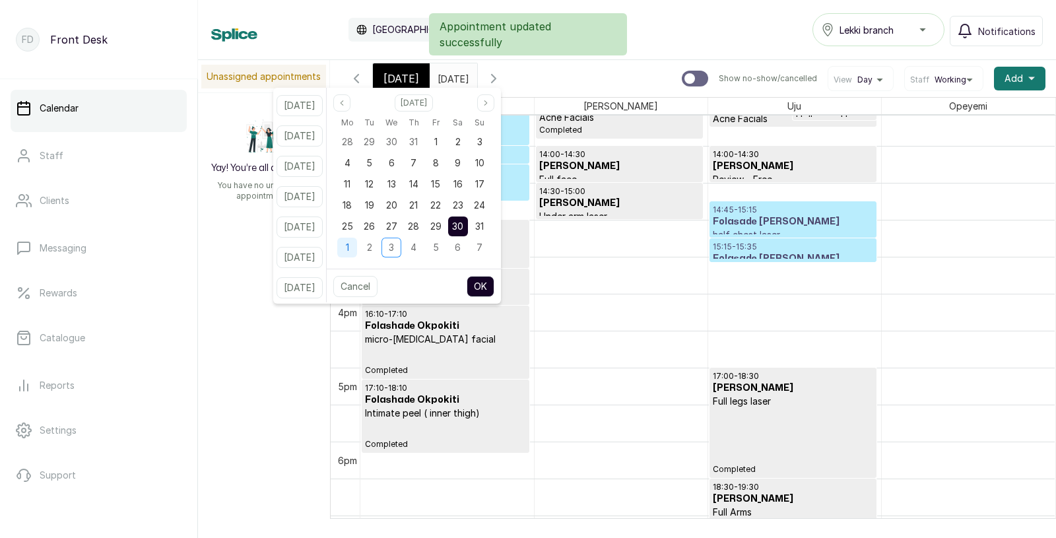
click at [357, 243] on div "1" at bounding box center [347, 248] width 20 height 20
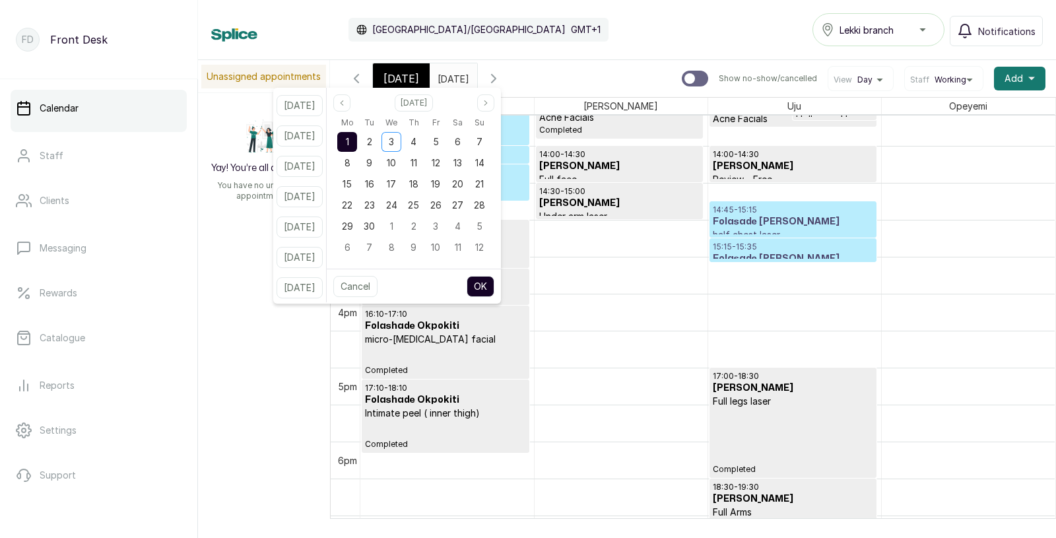
click at [493, 277] on button "OK" at bounding box center [480, 286] width 28 height 21
type input "[DATE]"
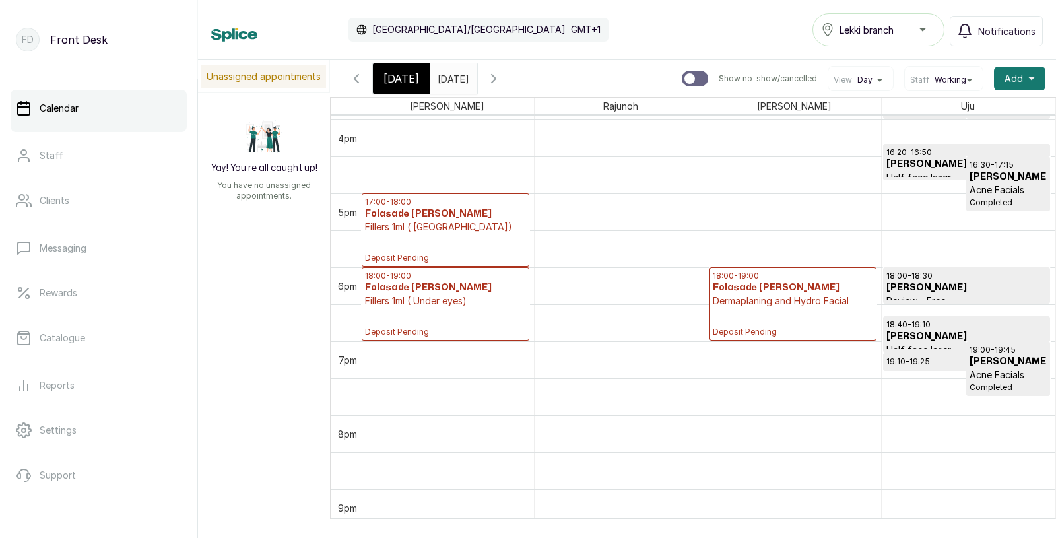
click at [434, 269] on div "18:00 - 19:00 Folasade Adelek Fillers 1ml ( Under eyes) Deposit Pending" at bounding box center [445, 304] width 166 height 72
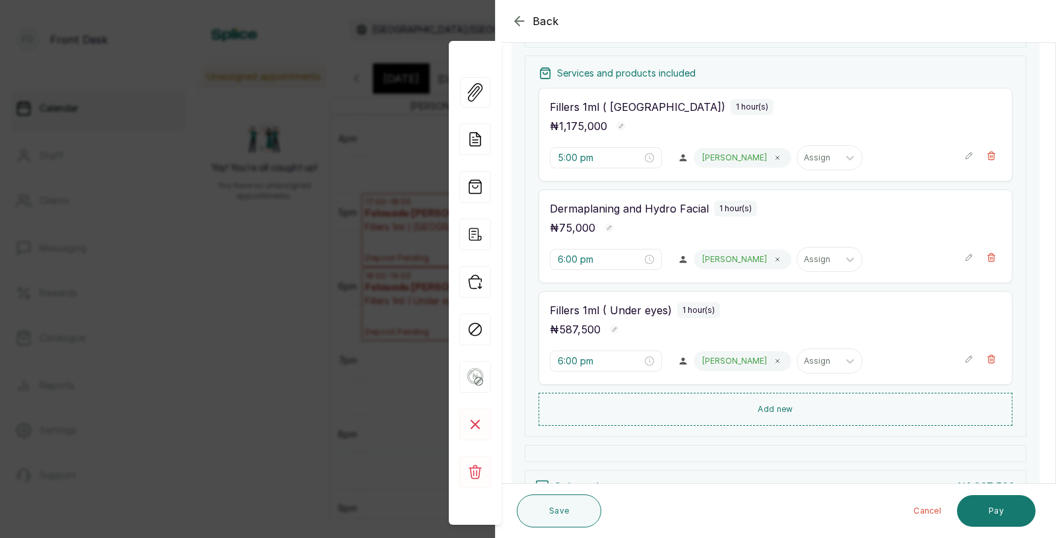
scroll to position [185, 0]
click at [616, 132] on rect "button" at bounding box center [620, 127] width 9 height 9
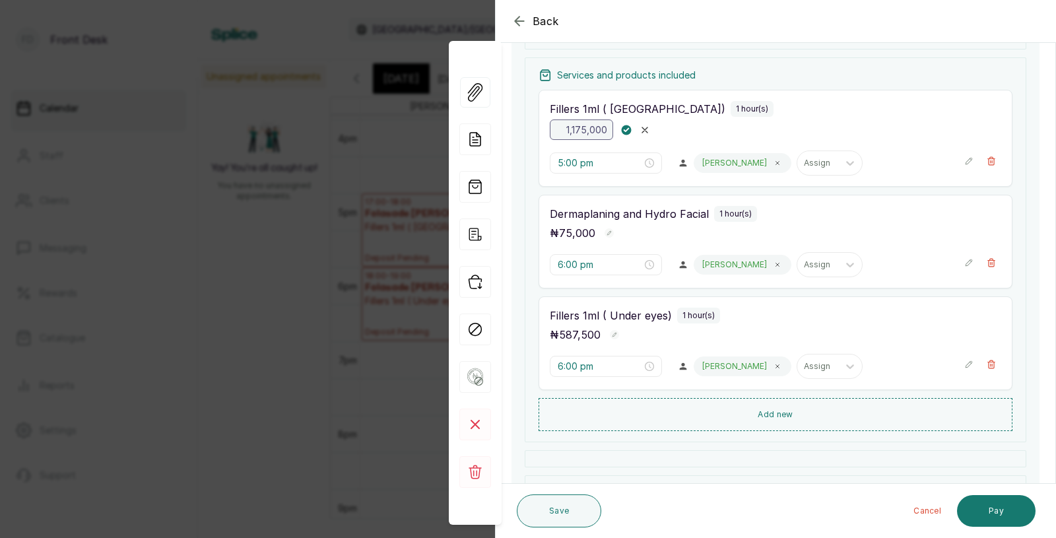
click at [608, 129] on input "1,175,000" at bounding box center [581, 129] width 63 height 20
type input "1"
type input "587,500"
click at [629, 127] on rect "button" at bounding box center [626, 129] width 11 height 11
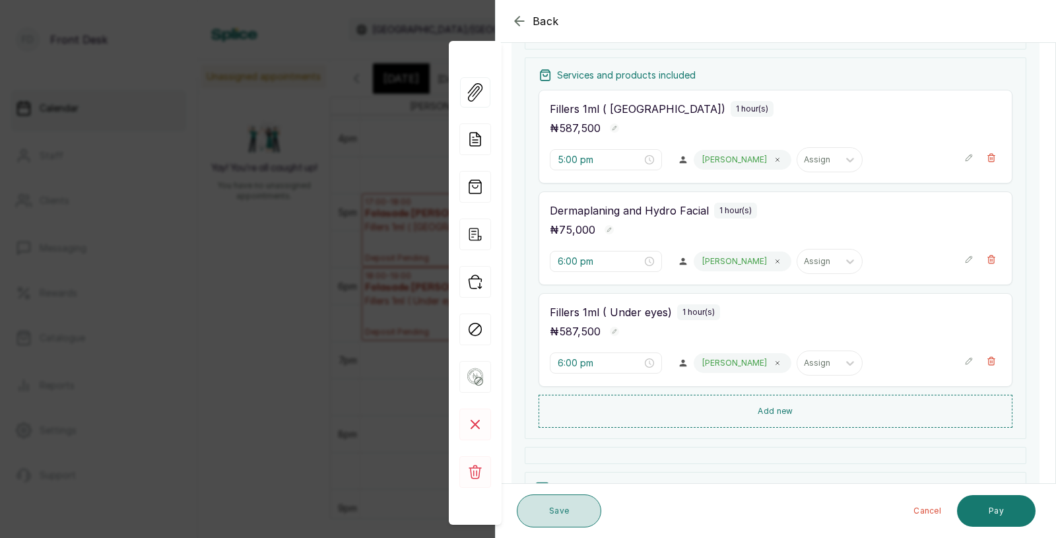
click at [562, 504] on button "Save" at bounding box center [559, 510] width 84 height 33
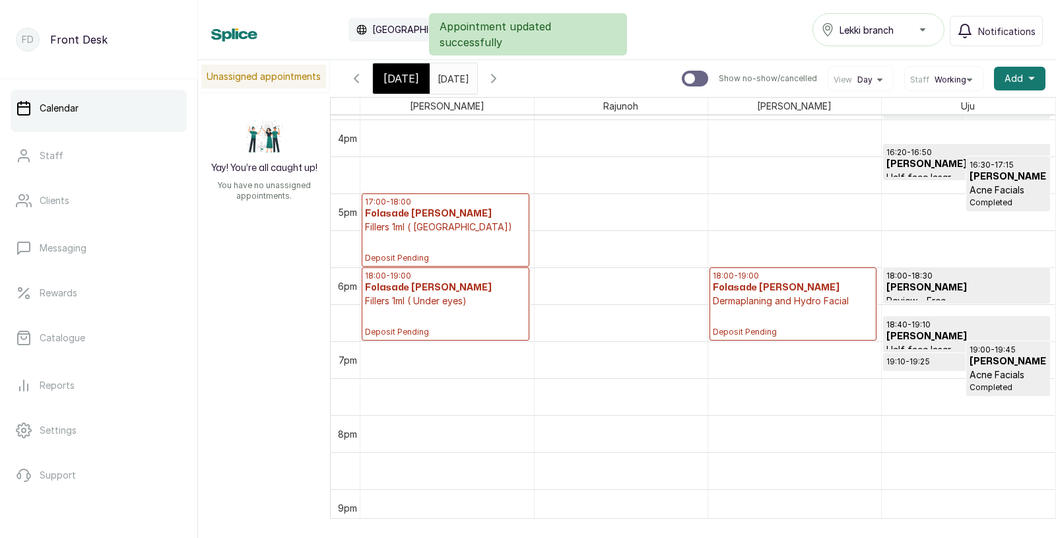
click at [454, 274] on p "18:00 - 19:00" at bounding box center [445, 275] width 161 height 11
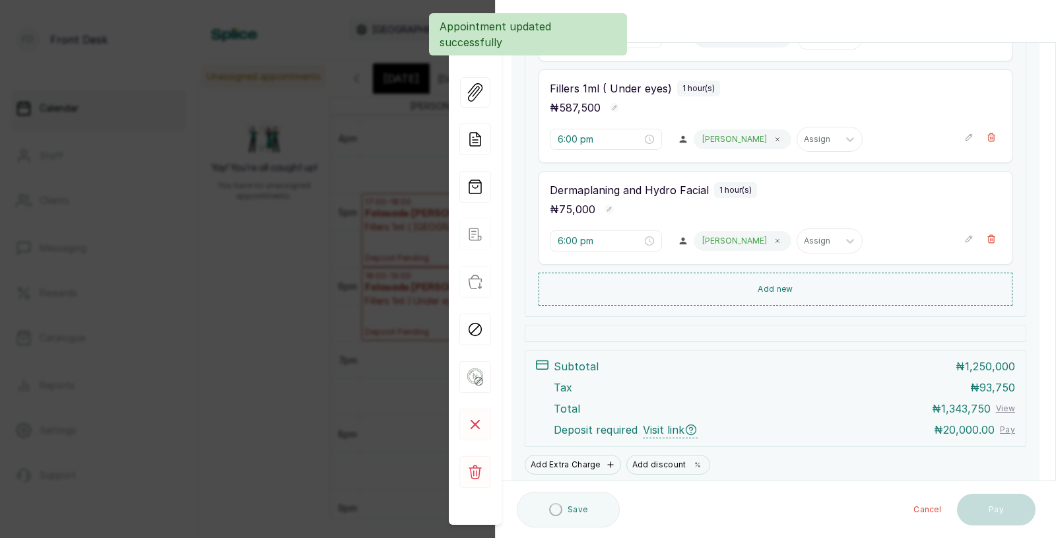
scroll to position [354, 0]
